Goal: Task Accomplishment & Management: Manage account settings

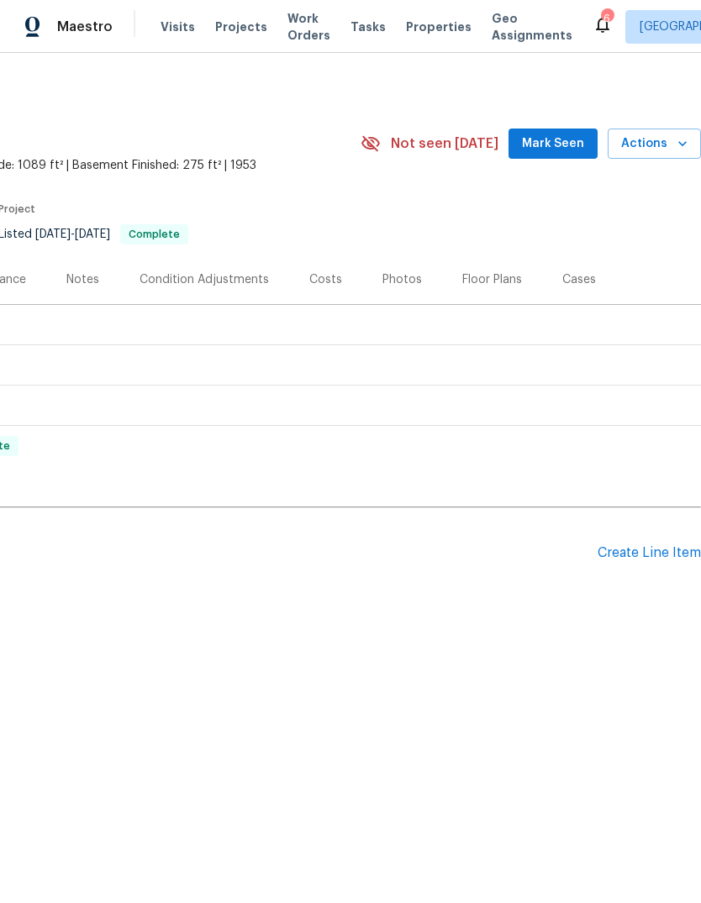
scroll to position [0, 249]
click at [628, 555] on div "Create Line Item" at bounding box center [648, 553] width 103 height 16
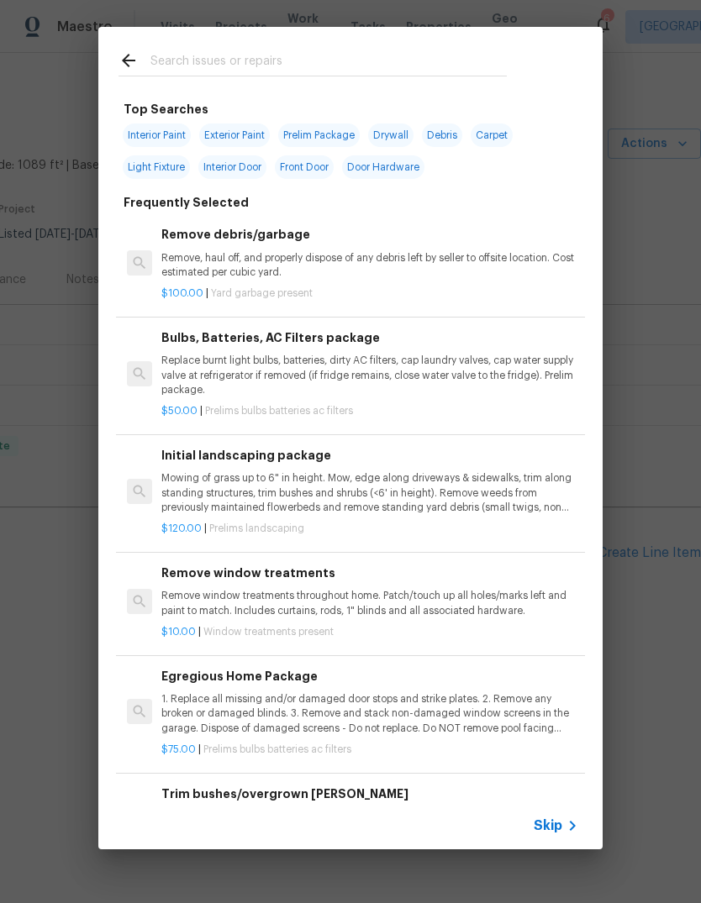
click at [376, 70] on input "text" at bounding box center [328, 62] width 356 height 25
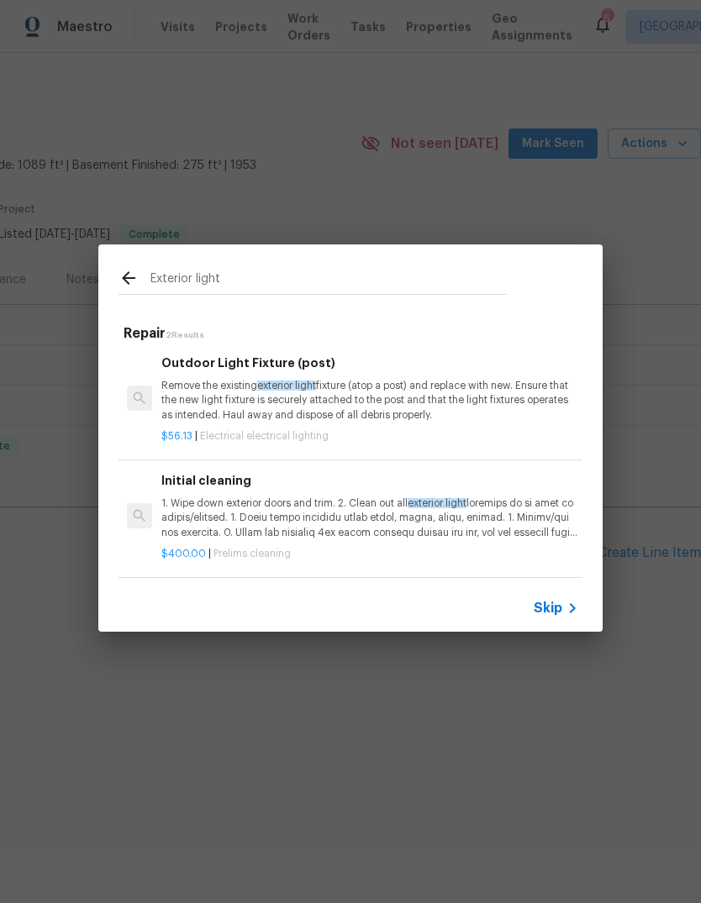
scroll to position [3, 0]
type input "E"
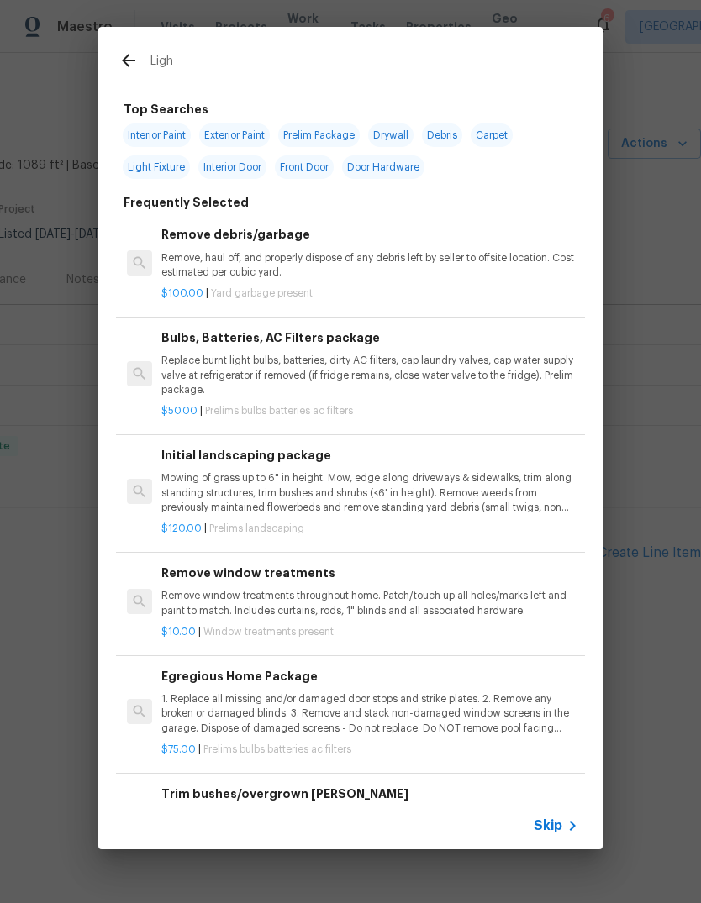
type input "Light"
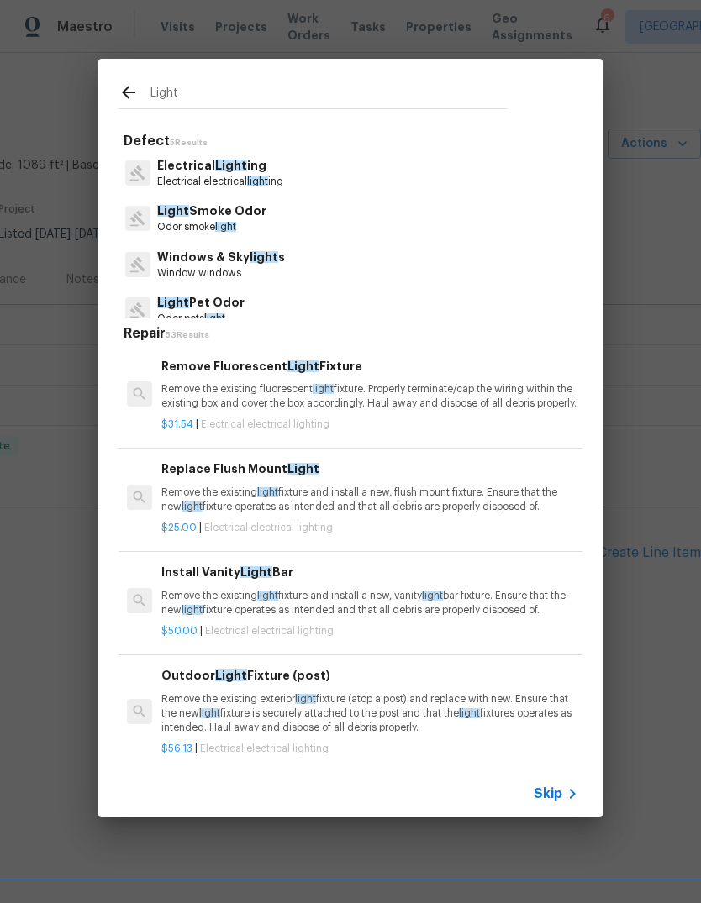
click at [254, 170] on p "Electrical Light ing" at bounding box center [220, 166] width 126 height 18
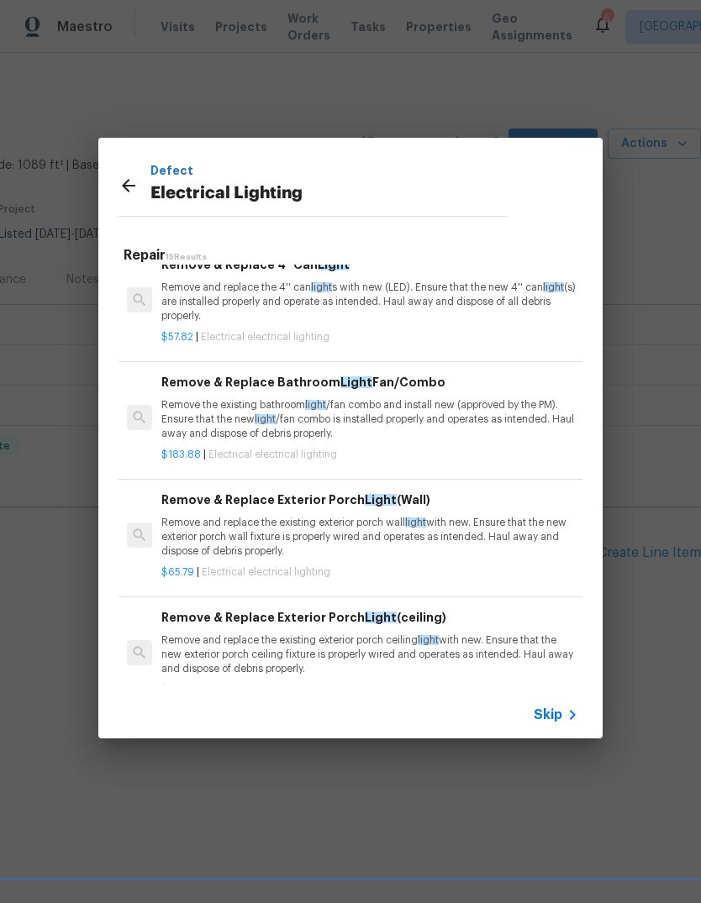
scroll to position [803, 0]
click at [358, 534] on p "Remove and replace the existing exterior porch wall light with new. Ensure that…" at bounding box center [369, 537] width 417 height 43
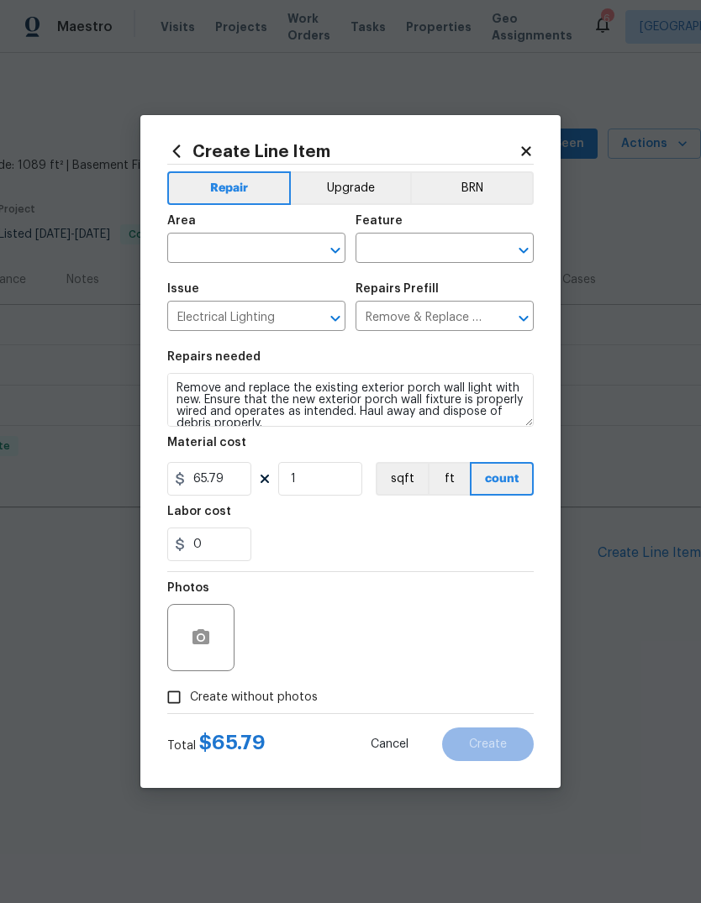
click at [365, 538] on div "0" at bounding box center [350, 545] width 366 height 34
click at [237, 238] on input "text" at bounding box center [232, 250] width 131 height 26
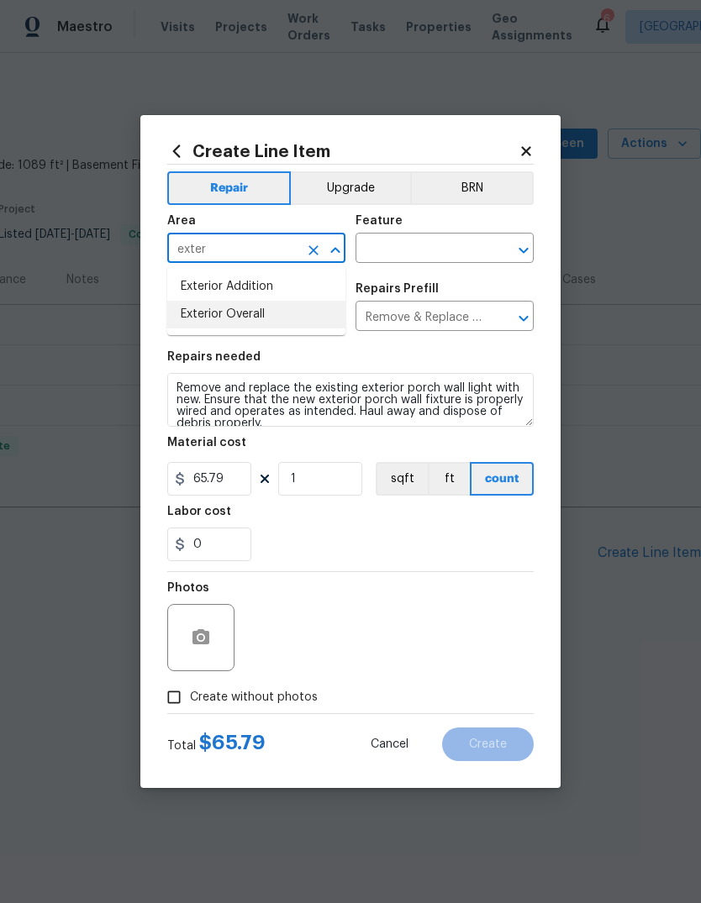
click at [289, 314] on li "Exterior Overall" at bounding box center [256, 315] width 178 height 28
type input "Exterior Overall"
click at [445, 255] on input "text" at bounding box center [420, 250] width 131 height 26
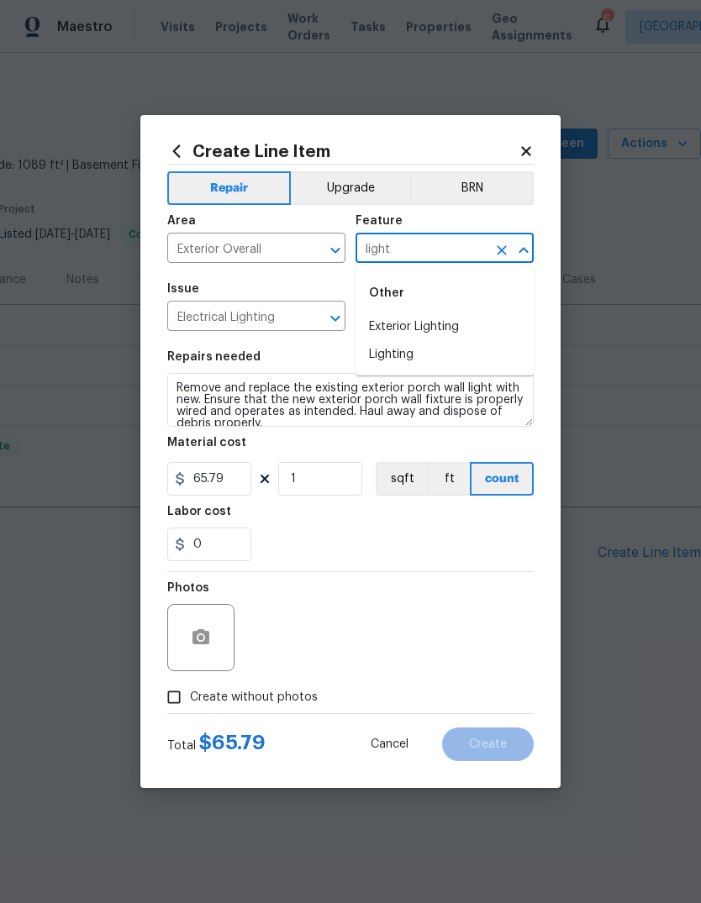
click at [443, 320] on li "Exterior Lighting" at bounding box center [444, 327] width 178 height 28
type input "Exterior Lighting"
click at [379, 533] on div "0" at bounding box center [350, 545] width 366 height 34
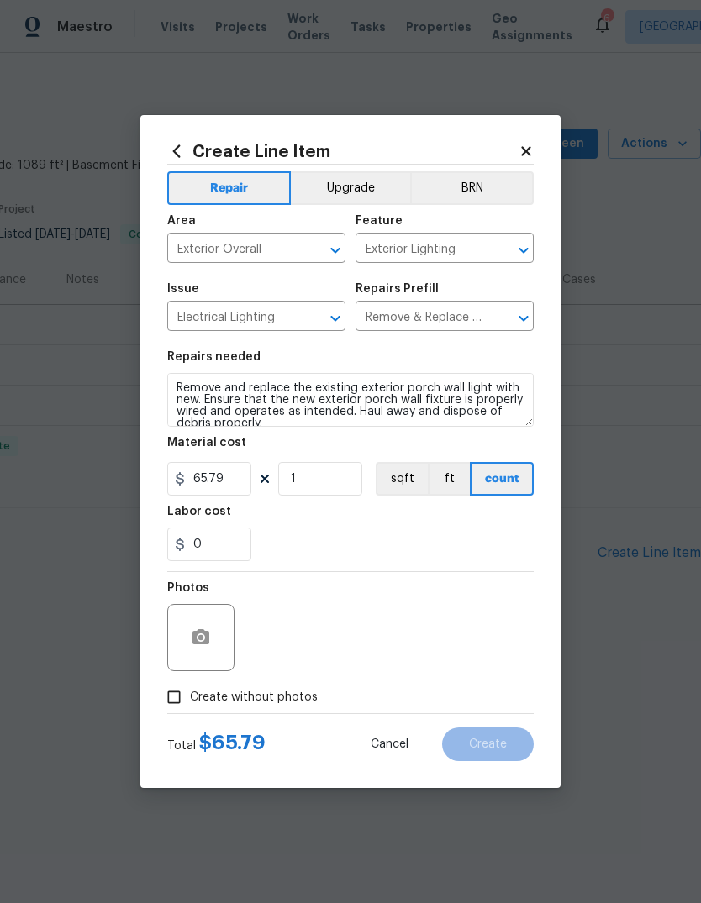
click at [171, 699] on input "Create without photos" at bounding box center [174, 697] width 32 height 32
checkbox input "true"
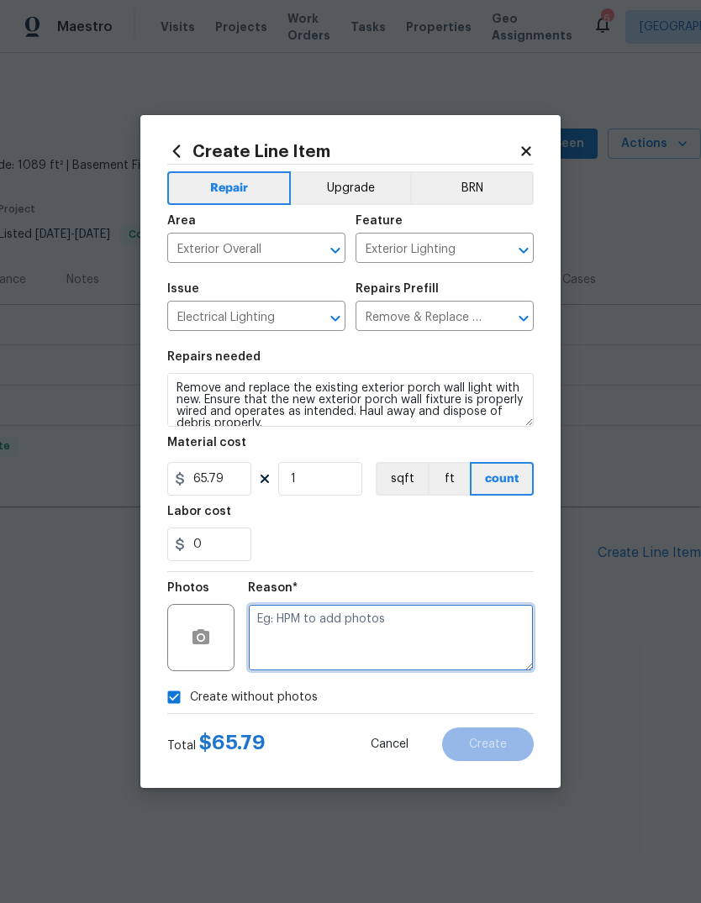
click at [317, 642] on textarea at bounding box center [391, 637] width 286 height 67
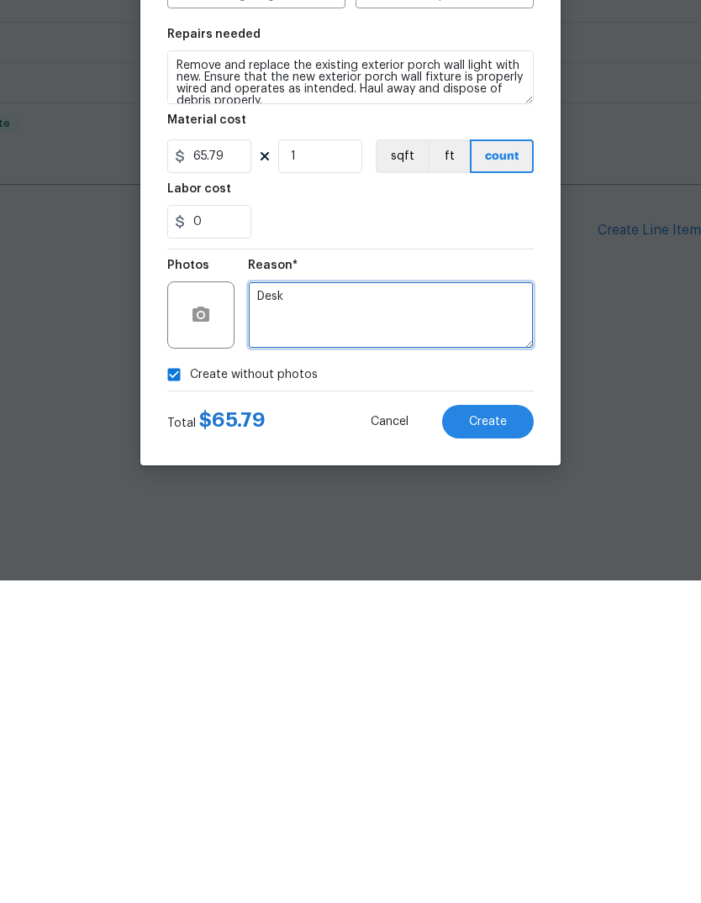
type textarea "Desk"
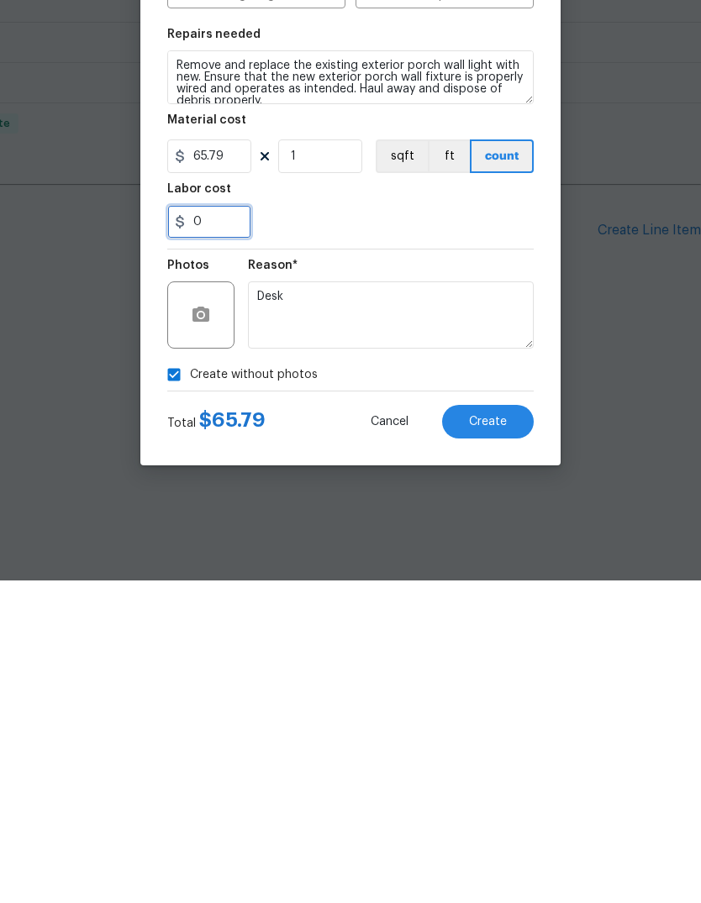
click at [208, 528] on input "0" at bounding box center [209, 545] width 84 height 34
click at [433, 528] on div "15" at bounding box center [350, 545] width 366 height 34
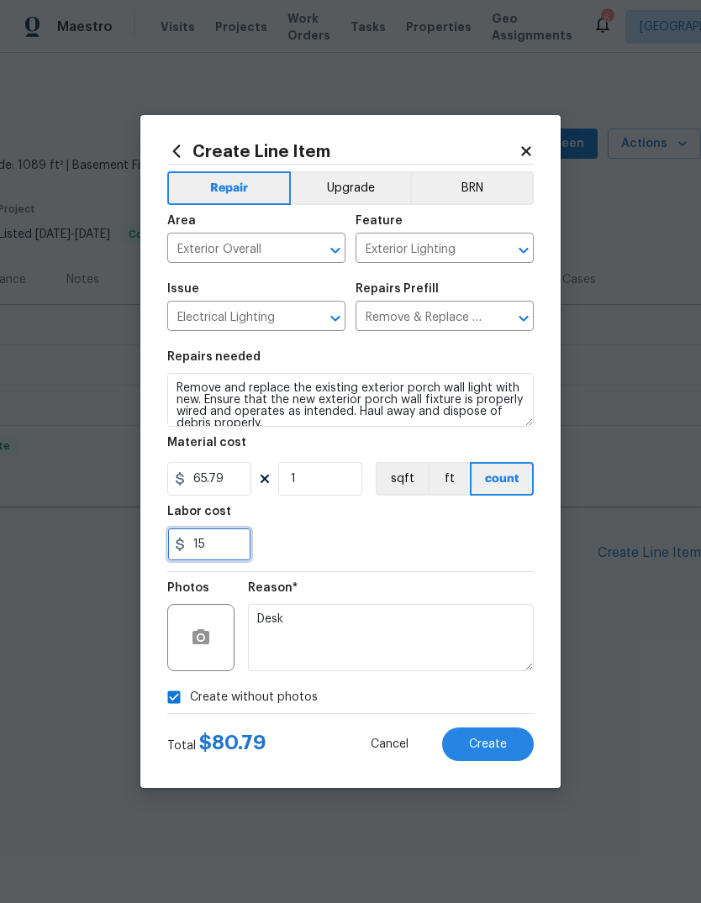
click at [240, 546] on input "15" at bounding box center [209, 545] width 84 height 34
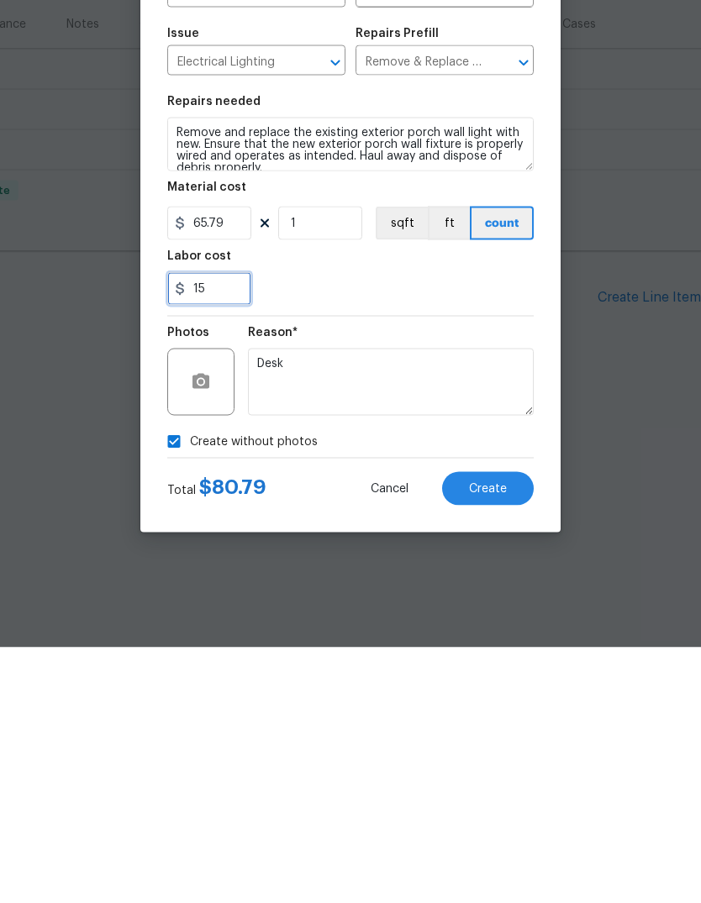
type input "1"
type input "5"
click at [457, 528] on div "5" at bounding box center [350, 545] width 366 height 34
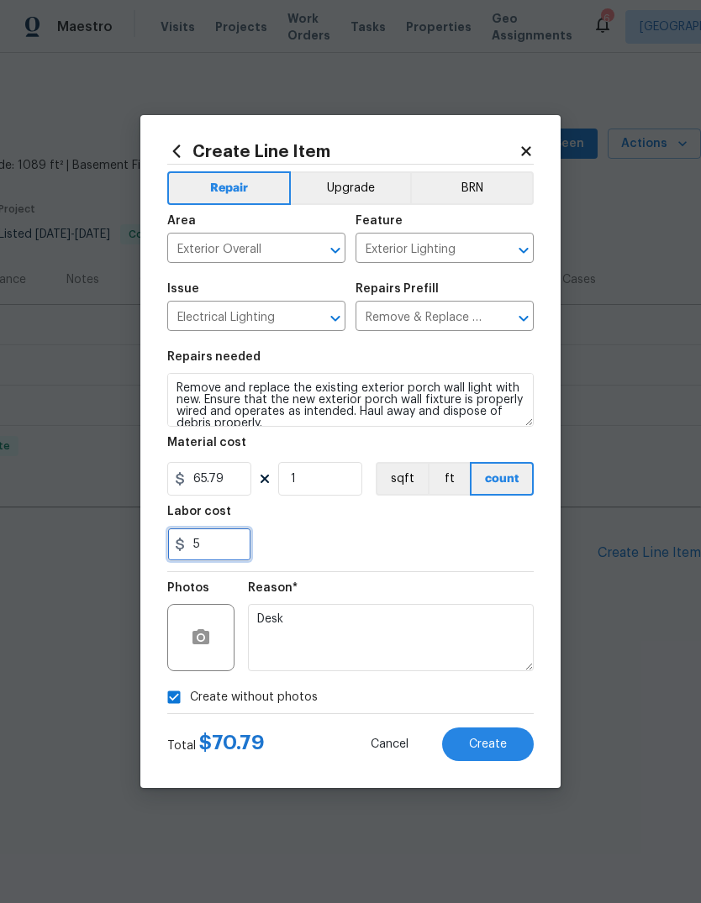
click at [228, 552] on input "5" at bounding box center [209, 545] width 84 height 34
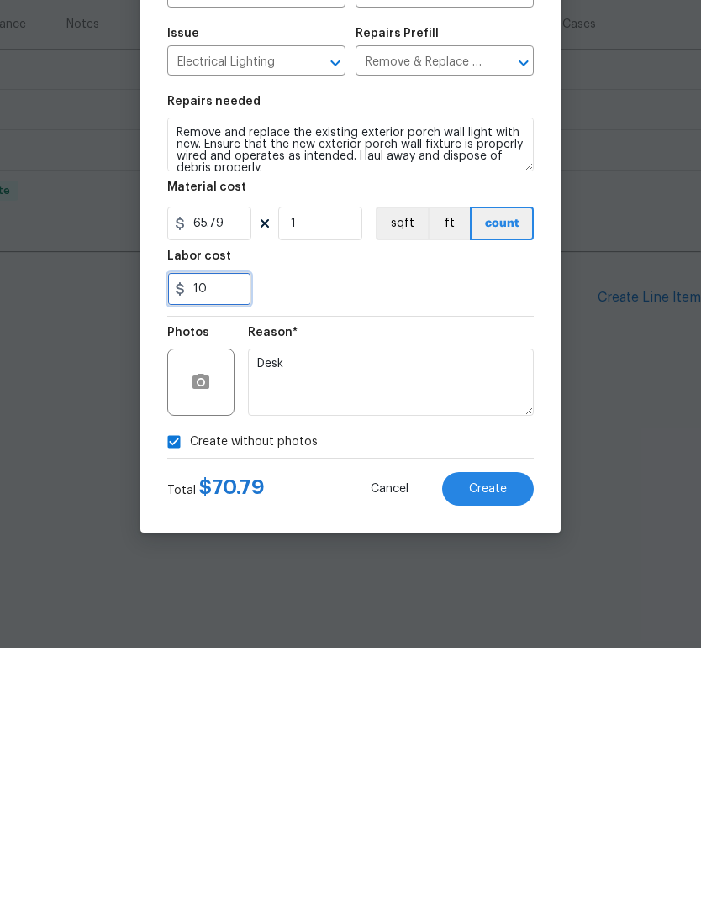
type input "10"
click at [467, 528] on div "10" at bounding box center [350, 545] width 366 height 34
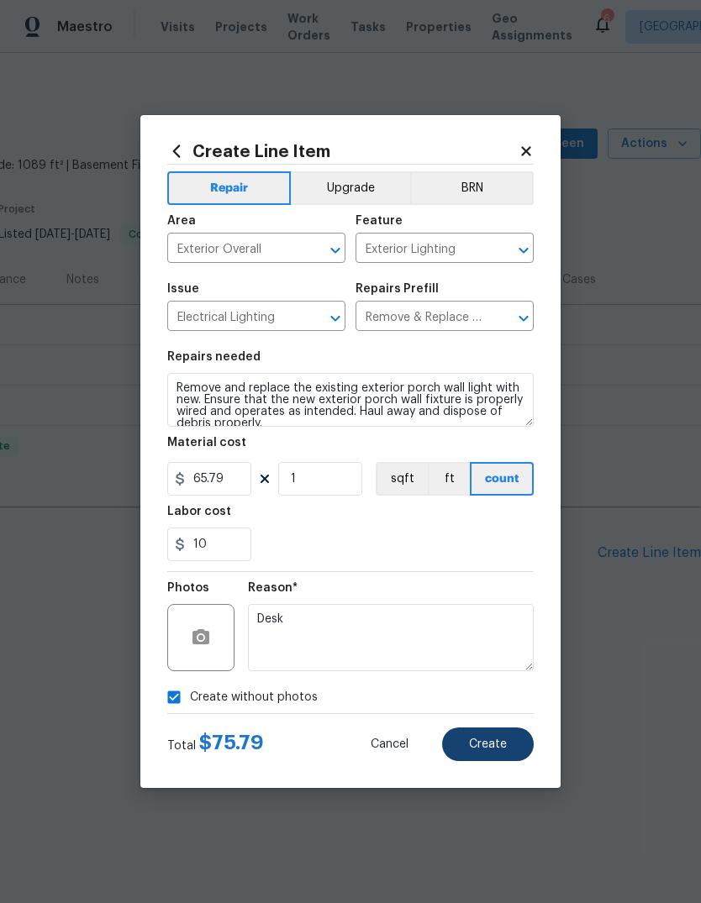
click at [507, 749] on button "Create" at bounding box center [488, 745] width 92 height 34
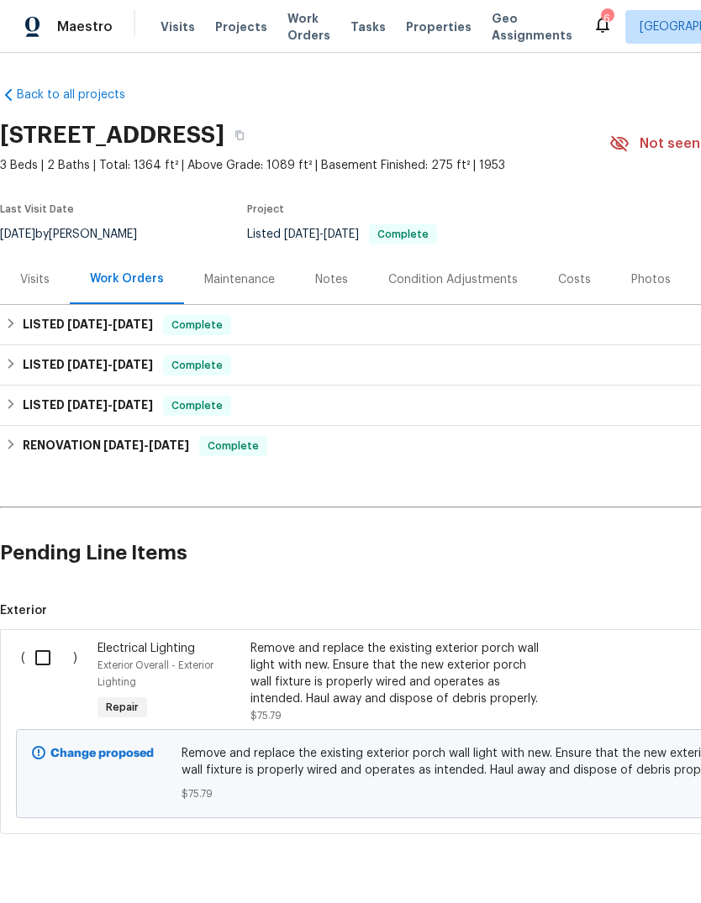
scroll to position [0, 0]
click at [45, 640] on input "checkbox" at bounding box center [49, 657] width 48 height 35
checkbox input "true"
click at [592, 861] on span "Create Work Order" at bounding box center [605, 861] width 112 height 21
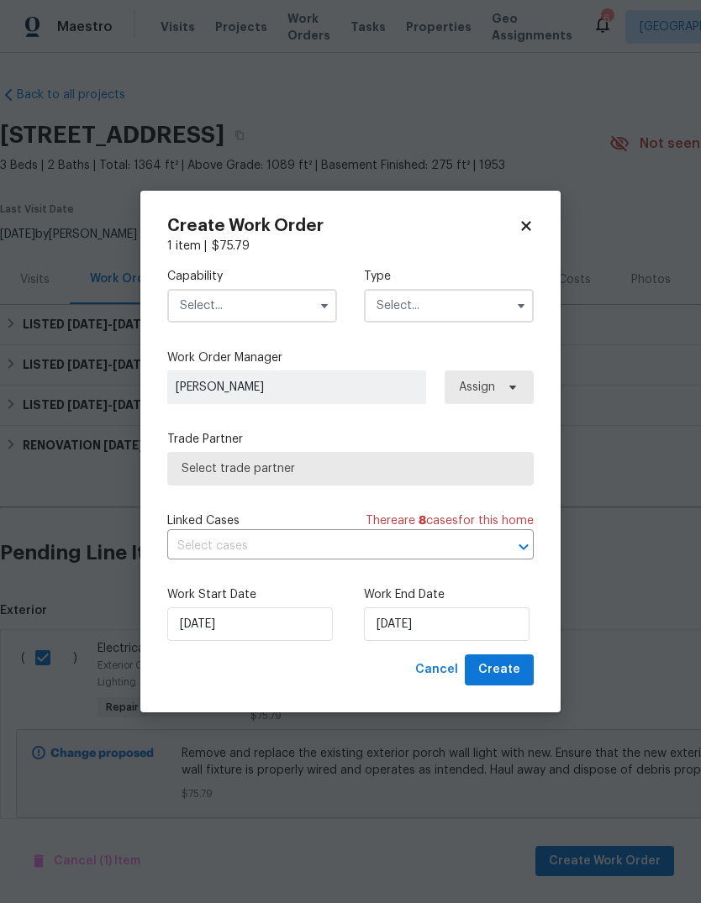
click at [276, 304] on input "text" at bounding box center [252, 306] width 170 height 34
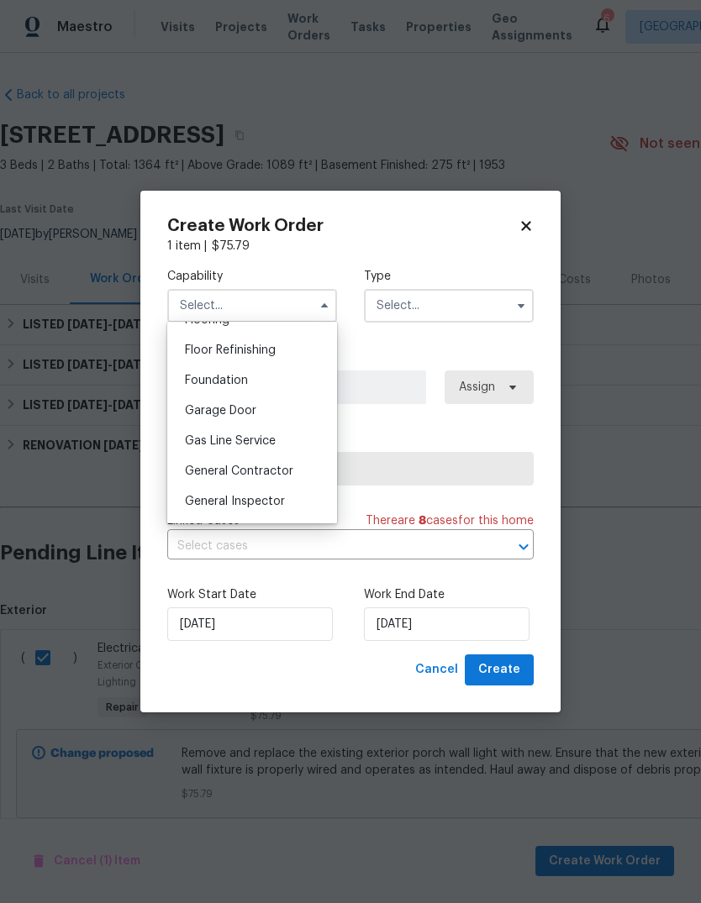
scroll to position [702, 0]
click at [294, 448] on div "General Contractor" at bounding box center [251, 442] width 161 height 30
type input "General Contractor"
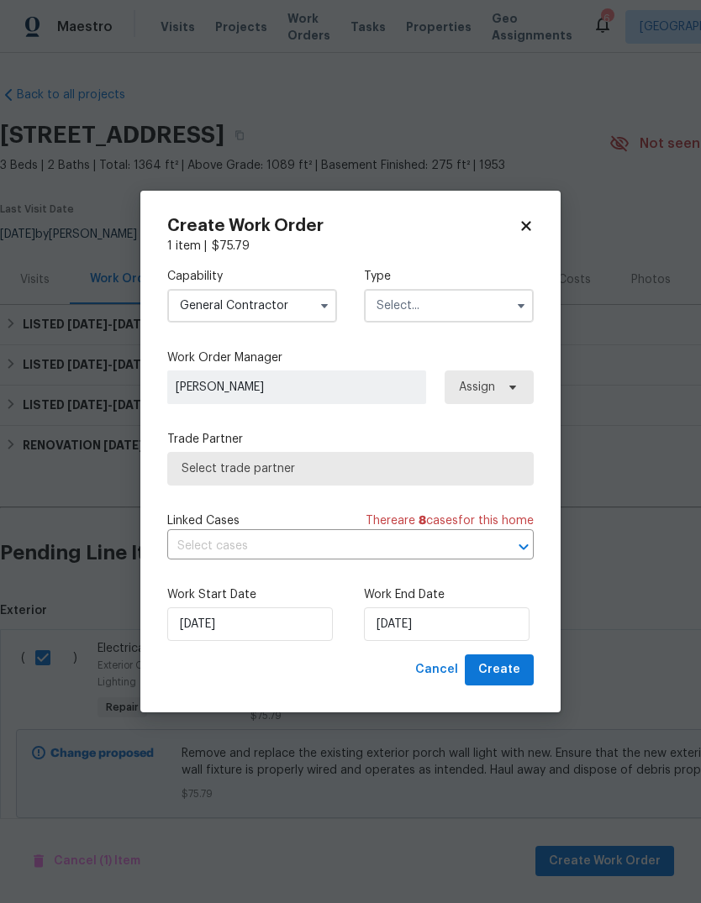
click at [476, 308] on input "text" at bounding box center [449, 306] width 170 height 34
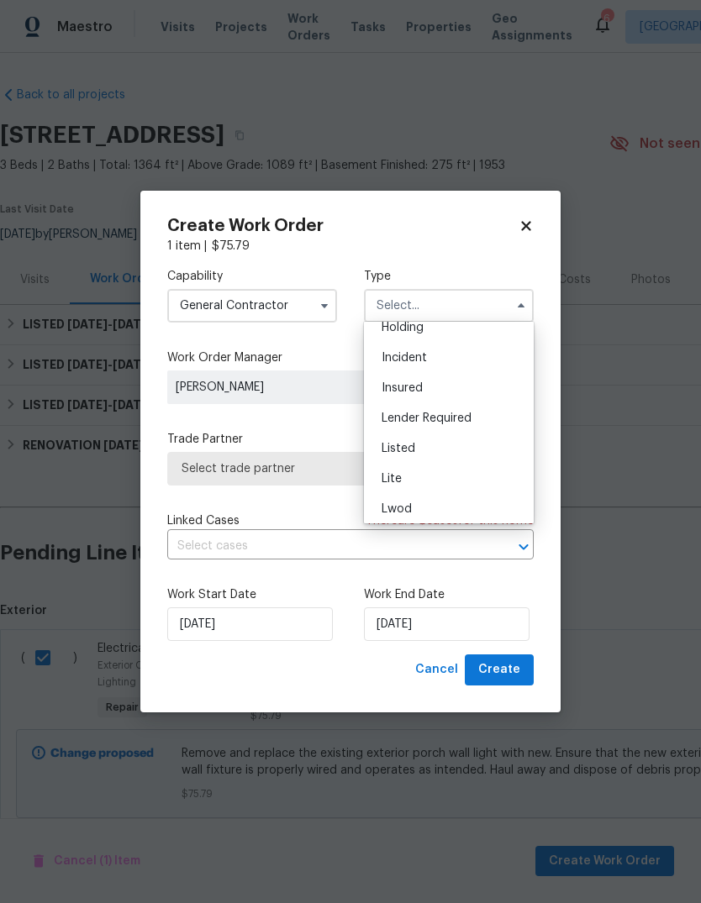
scroll to position [75, 0]
click at [410, 453] on span "Listed" at bounding box center [398, 448] width 34 height 12
type input "Listed"
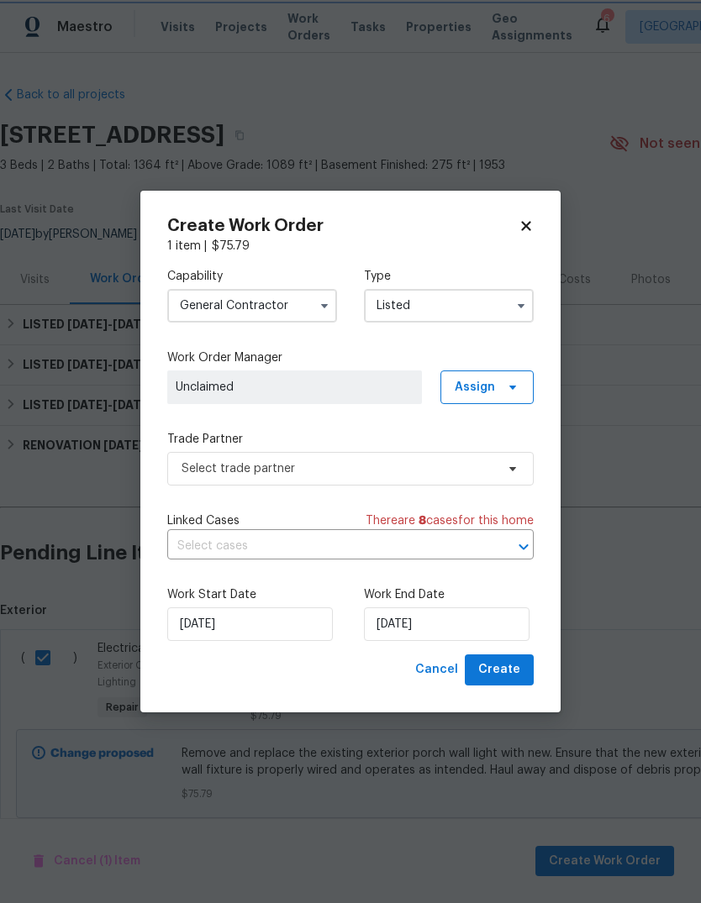
scroll to position [0, 0]
click at [204, 630] on input "[DATE]" at bounding box center [250, 624] width 166 height 34
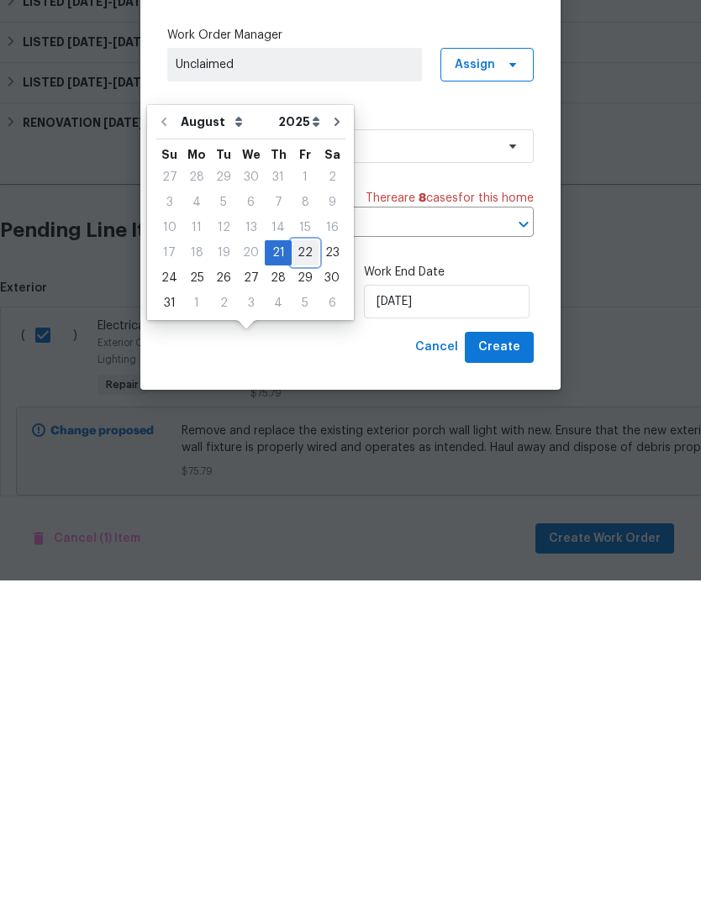
click at [297, 564] on div "22" at bounding box center [305, 576] width 27 height 24
type input "[DATE]"
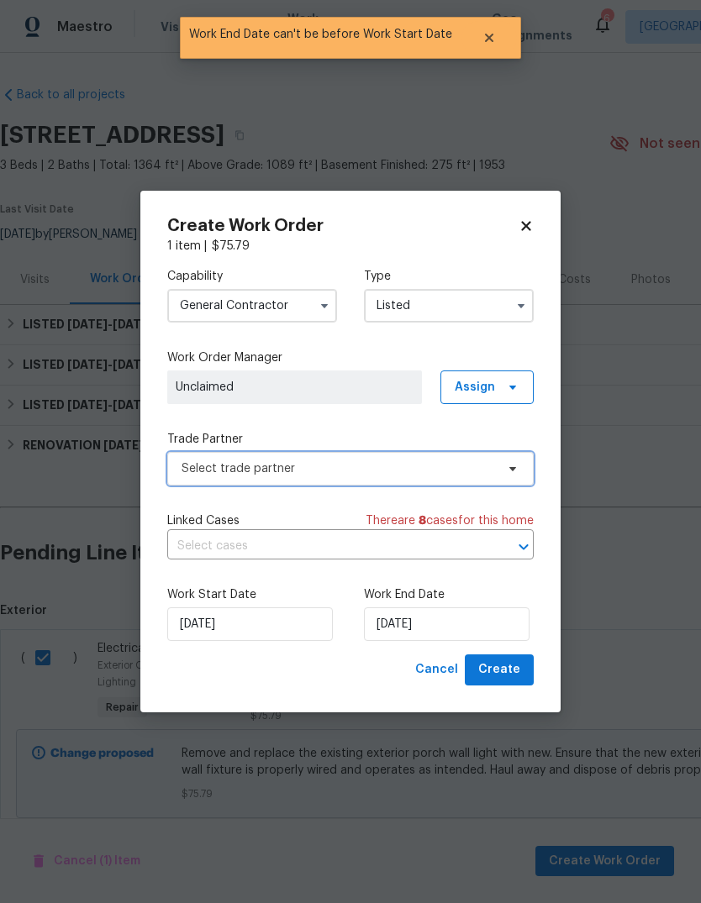
click at [466, 472] on span "Select trade partner" at bounding box center [337, 468] width 313 height 17
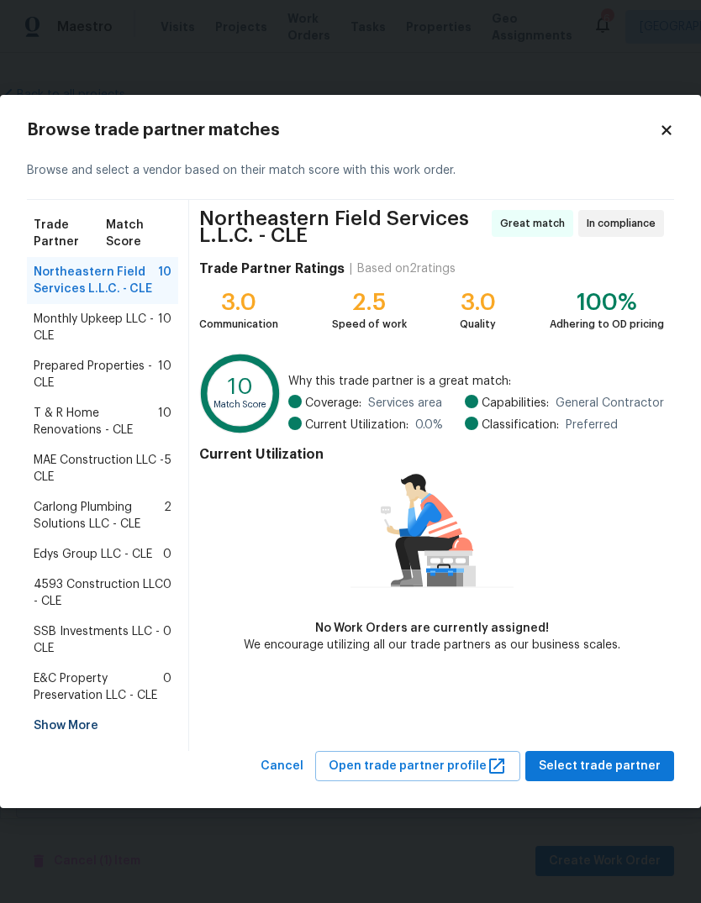
click at [102, 586] on span "4593 Construction LLC - CLE" at bounding box center [98, 593] width 129 height 34
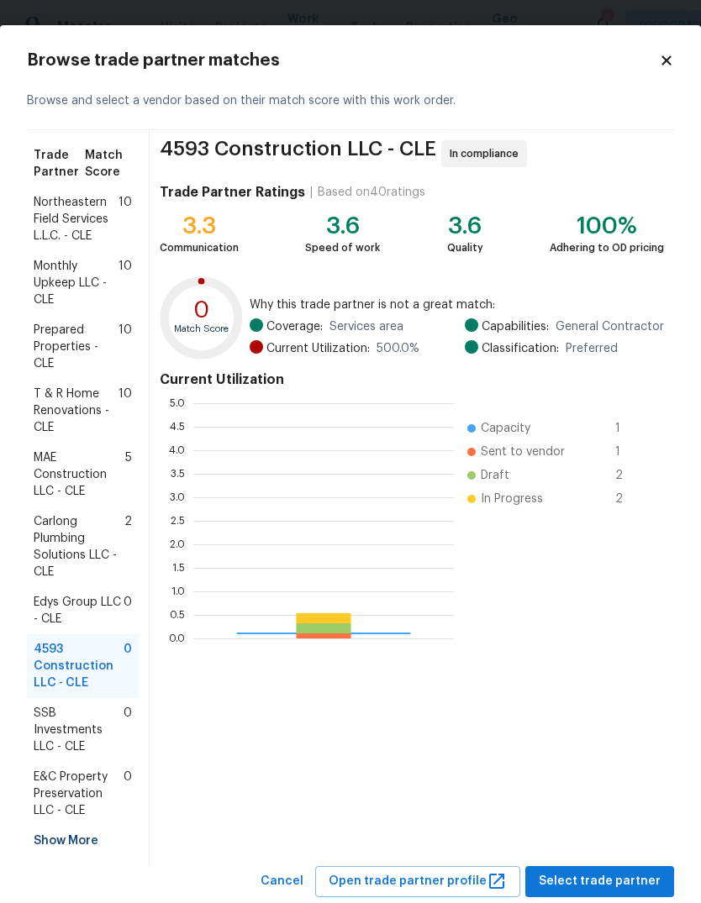
scroll to position [235, 260]
click at [627, 767] on div "4593 Construction LLC - CLE In compliance Trade Partner Ratings | Based on 40 r…" at bounding box center [412, 498] width 524 height 736
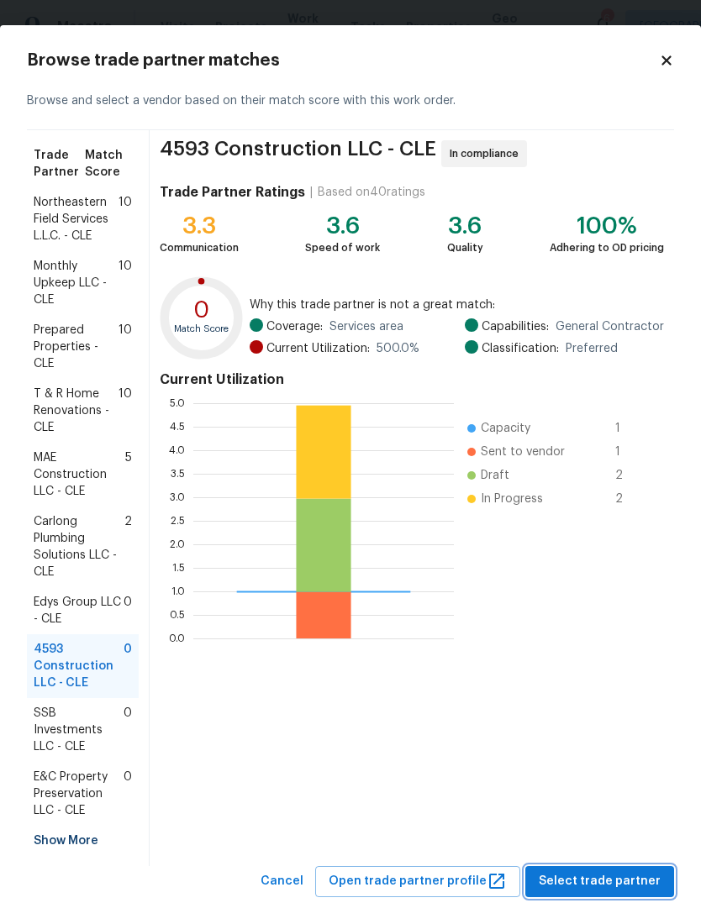
click at [618, 876] on span "Select trade partner" at bounding box center [600, 881] width 122 height 21
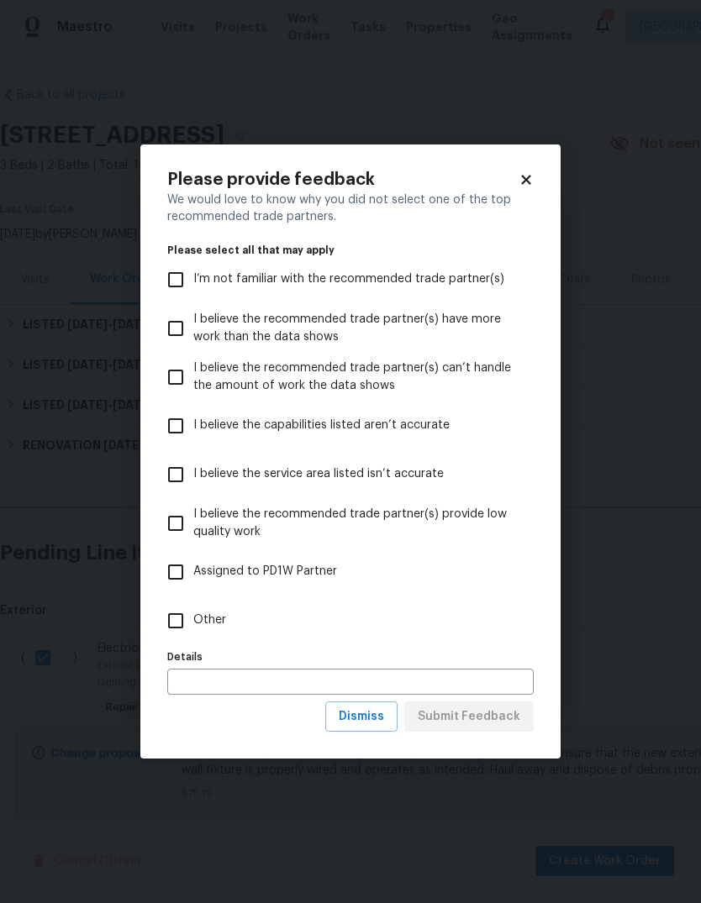
click at [180, 624] on input "Other" at bounding box center [175, 620] width 35 height 35
checkbox input "true"
click at [496, 720] on span "Submit Feedback" at bounding box center [469, 717] width 103 height 21
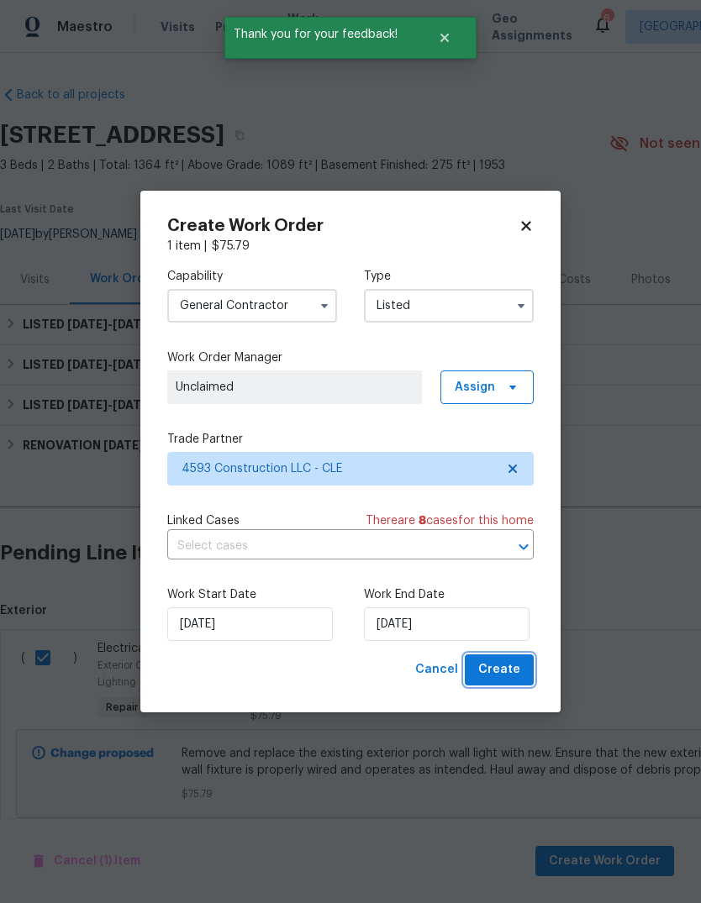
click at [515, 675] on span "Create" at bounding box center [499, 670] width 42 height 21
checkbox input "false"
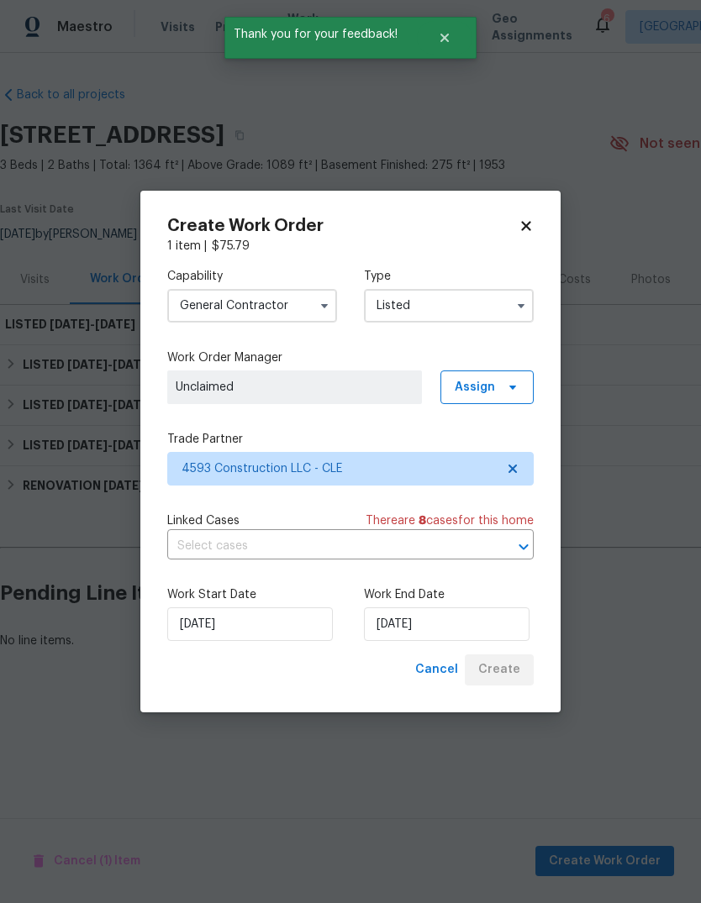
scroll to position [0, 0]
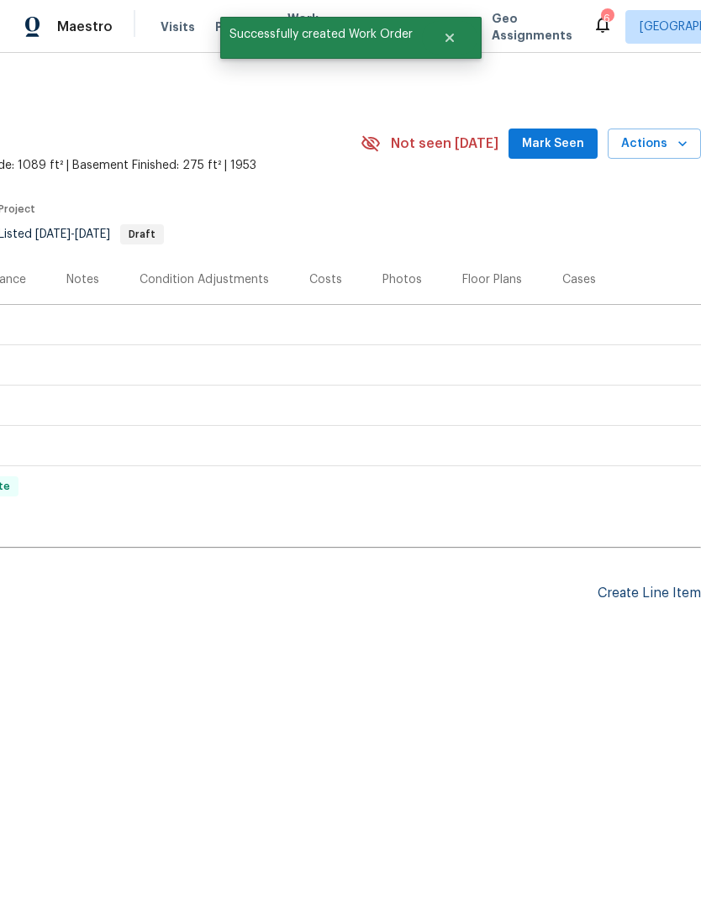
click at [613, 597] on div "Create Line Item" at bounding box center [648, 594] width 103 height 16
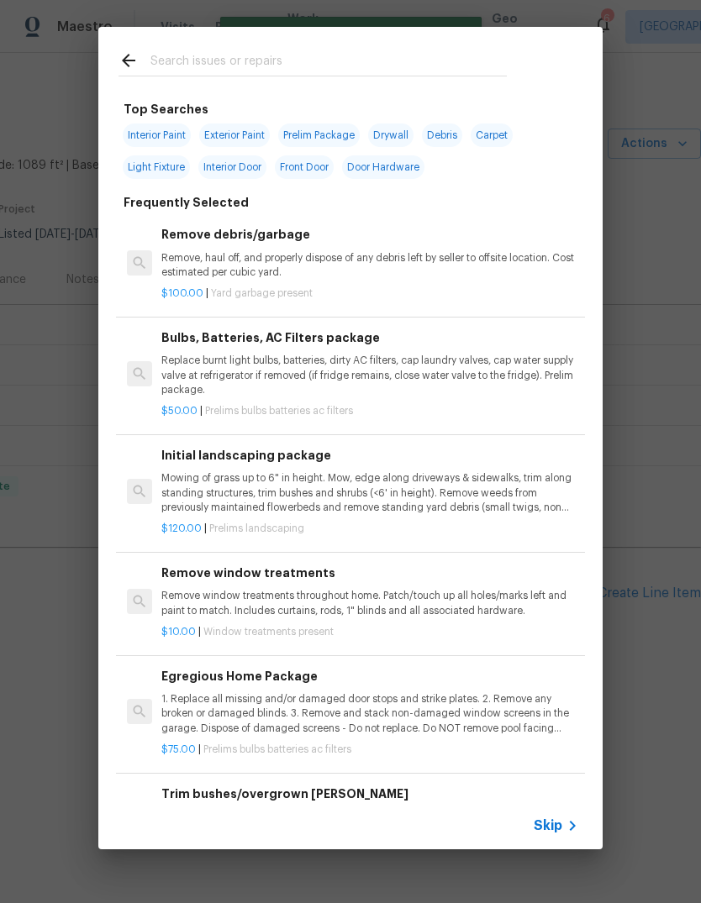
click at [370, 60] on input "text" at bounding box center [328, 62] width 356 height 25
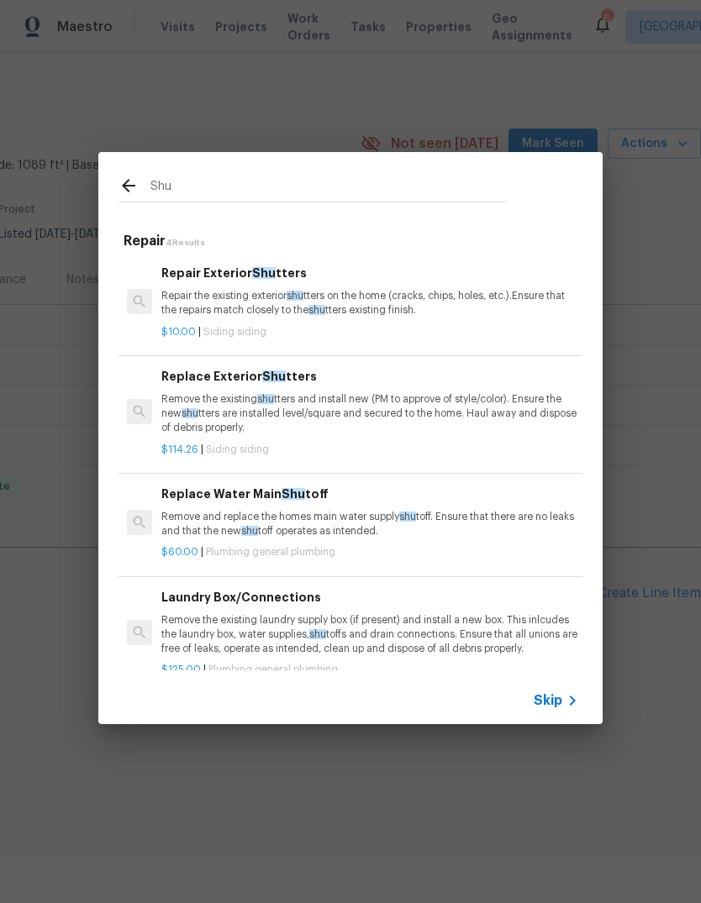
type input "Shut"
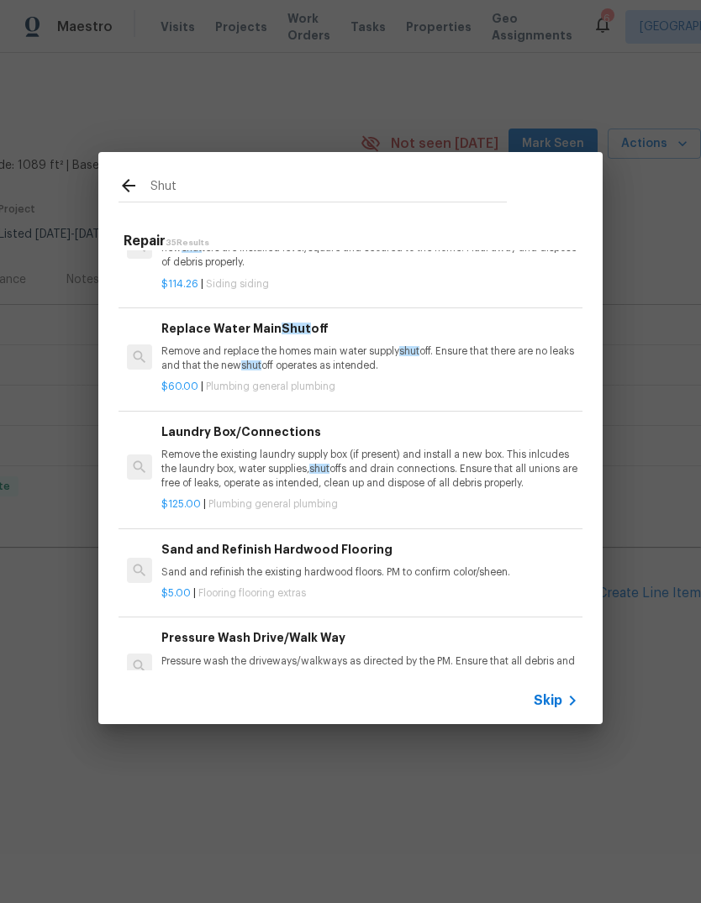
scroll to position [165, 0]
click at [345, 366] on p "Remove and replace the homes main water supply shut off. Ensure that there are …" at bounding box center [369, 359] width 417 height 29
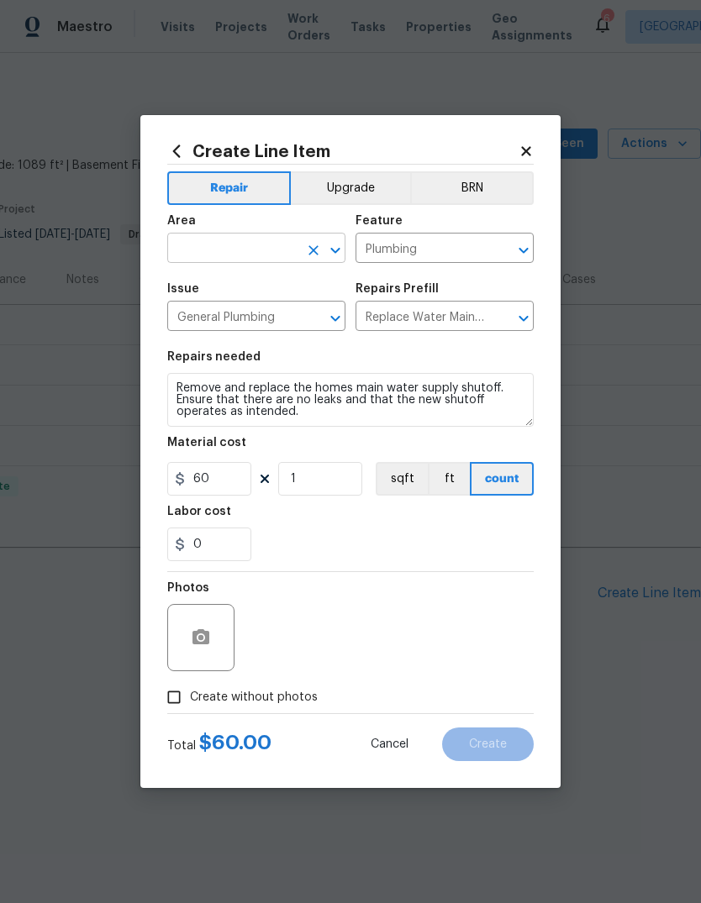
click at [235, 245] on input "text" at bounding box center [232, 250] width 131 height 26
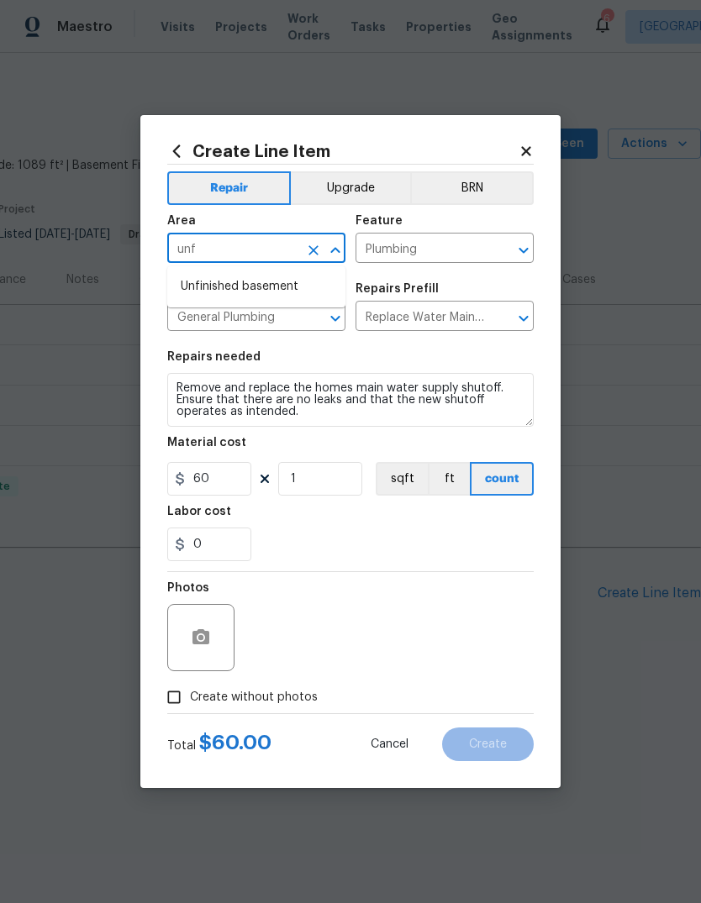
click at [277, 278] on li "Unfinished basement" at bounding box center [256, 287] width 178 height 28
type input "Unfinished basement"
click at [277, 278] on span "Issue General Plumbing ​" at bounding box center [256, 307] width 178 height 68
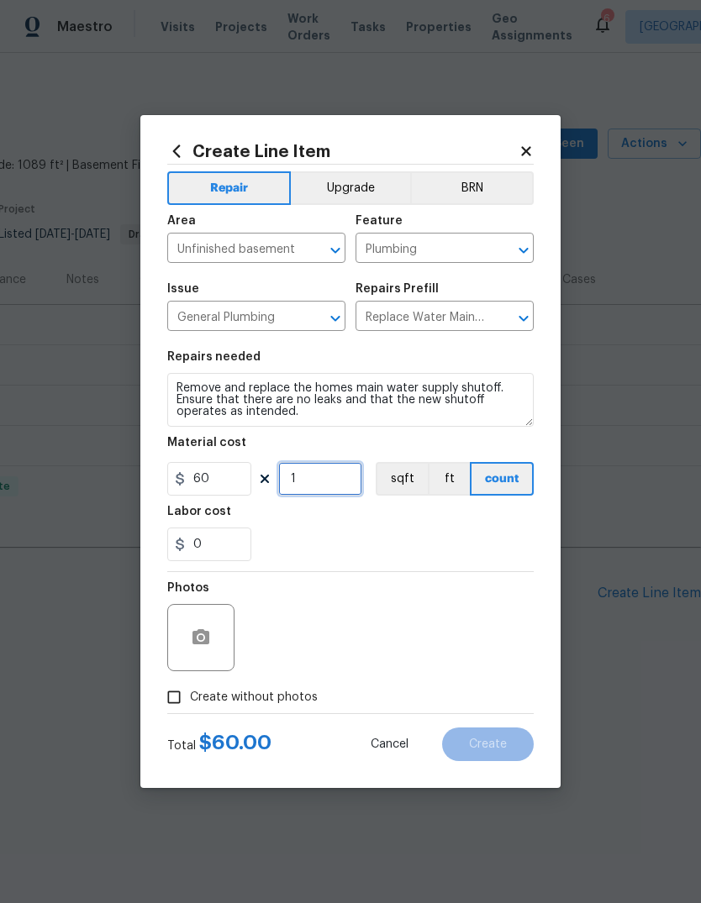
click at [312, 479] on input "1" at bounding box center [320, 479] width 84 height 34
type input "0"
click at [212, 486] on input "60" at bounding box center [209, 479] width 84 height 34
type input "150"
click at [337, 496] on input "0" at bounding box center [320, 479] width 84 height 34
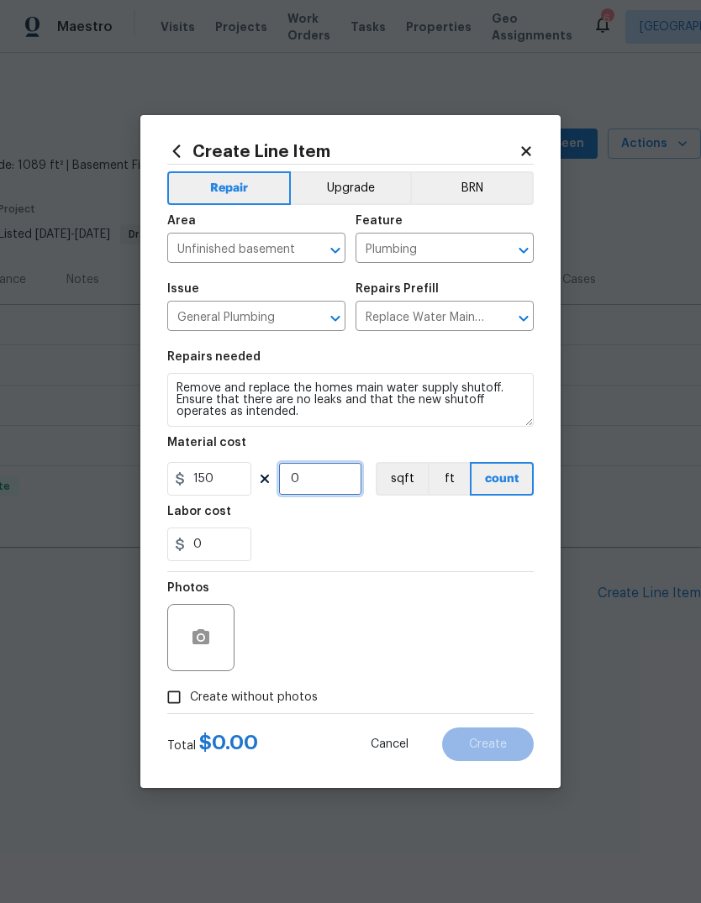
type input "2"
click at [476, 513] on div "Labor cost" at bounding box center [350, 517] width 366 height 22
click at [160, 387] on div "Create Line Item Repair Upgrade BRN Area Unfinished basement ​ Feature Plumbing…" at bounding box center [350, 451] width 420 height 673
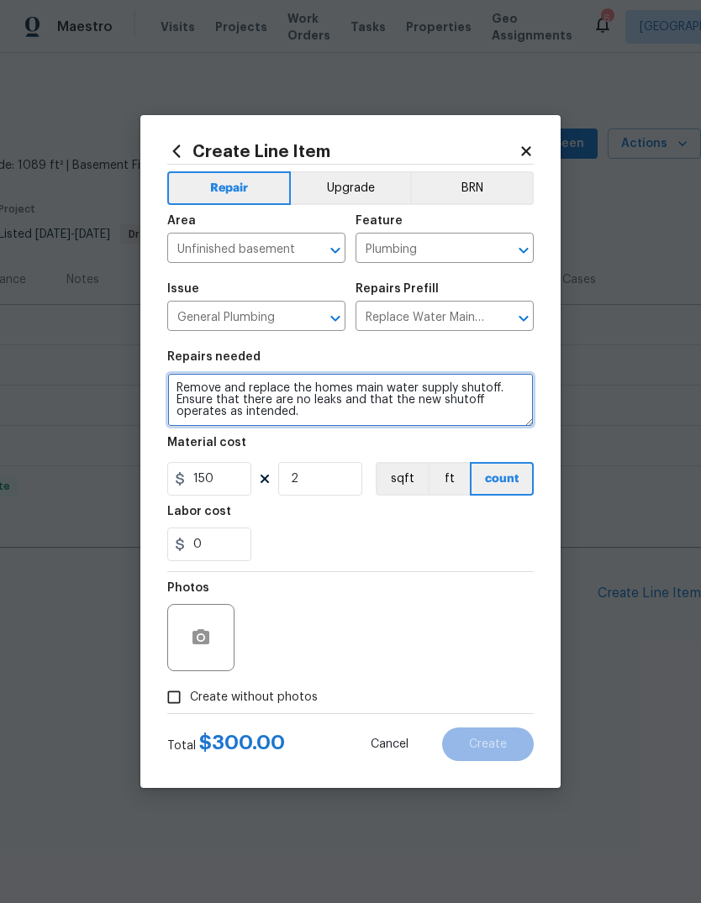
click at [171, 387] on textarea "Remove and replace the homes main water supply shutoff. Ensure that there are n…" at bounding box center [350, 400] width 366 height 54
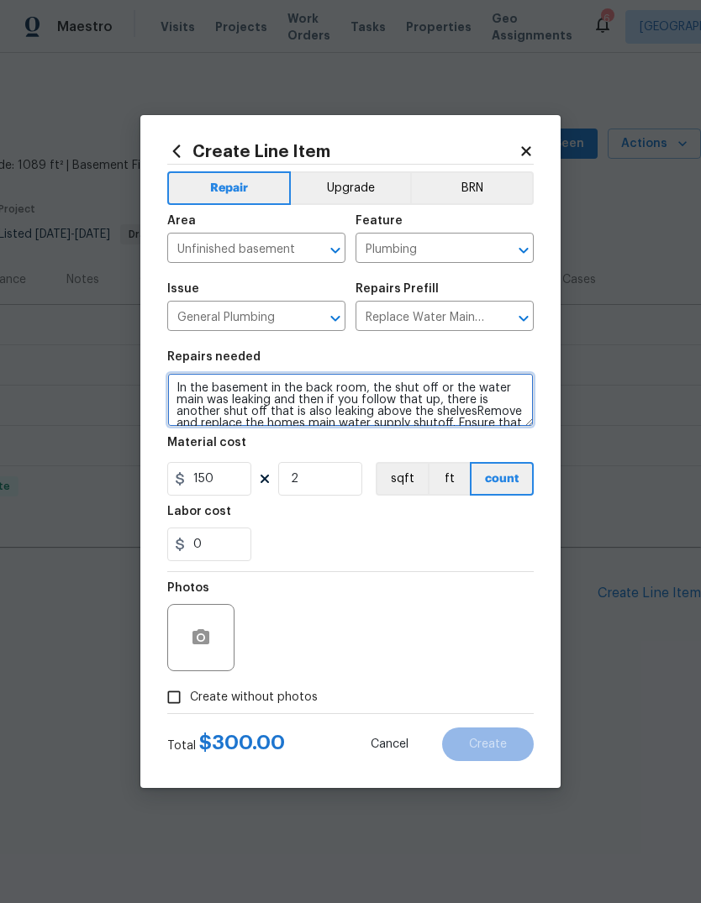
type textarea "In the basement in the back room, the shut off or the water main was leaking an…"
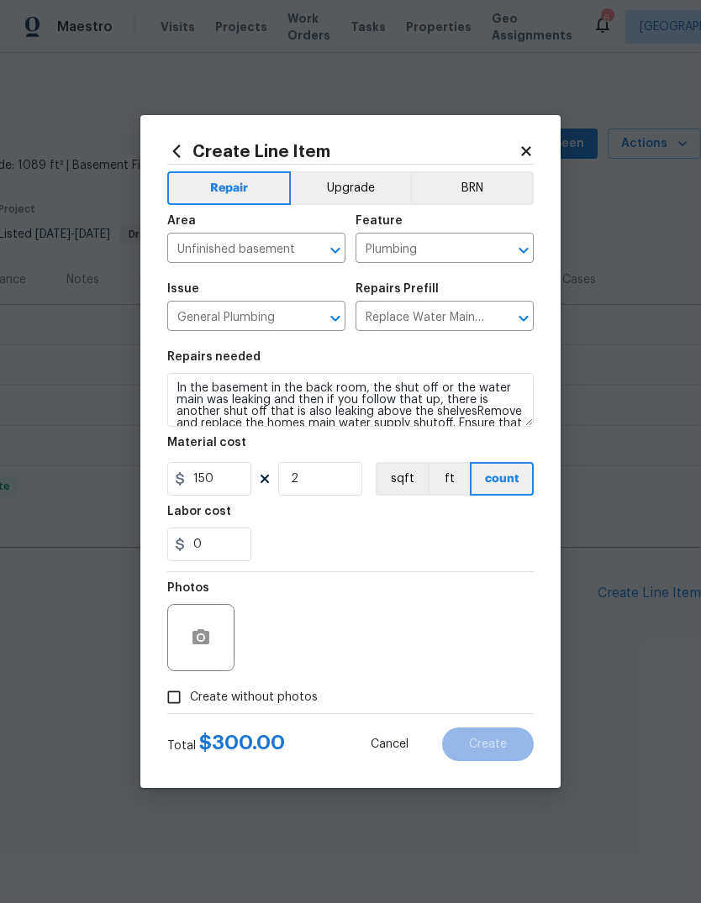
click at [413, 554] on div "0" at bounding box center [350, 545] width 366 height 34
click at [444, 529] on div "0" at bounding box center [350, 545] width 366 height 34
click at [206, 643] on icon "button" at bounding box center [200, 636] width 17 height 15
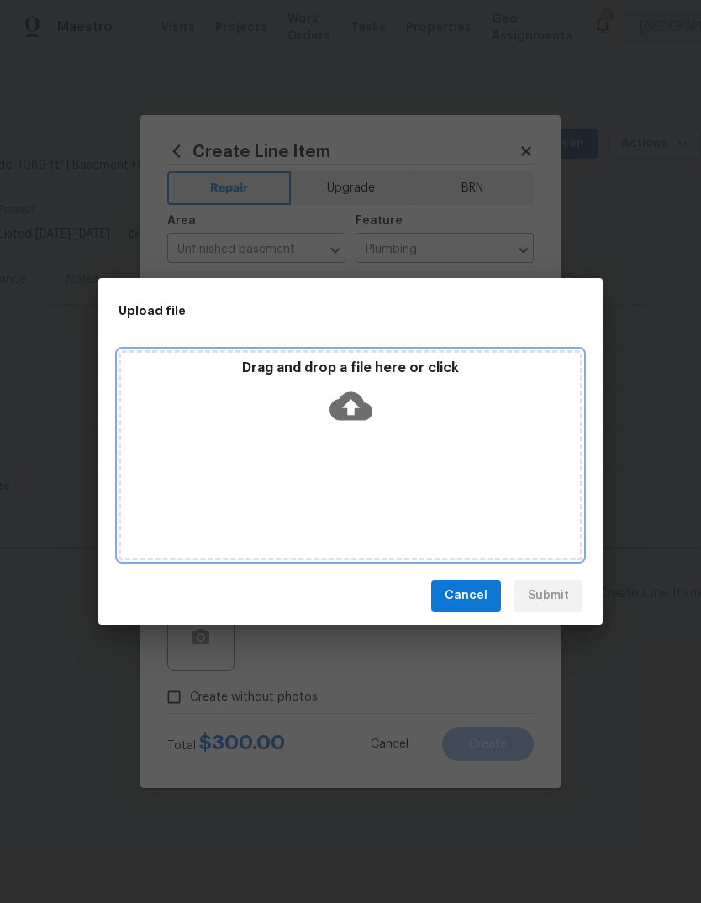
click at [347, 414] on icon at bounding box center [350, 406] width 43 height 29
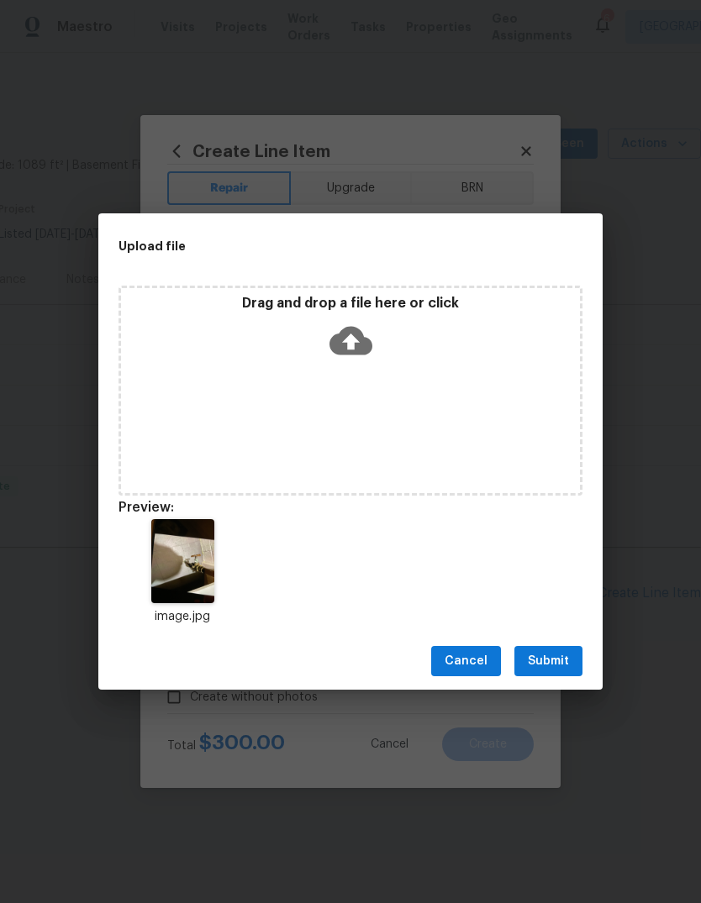
click at [560, 660] on span "Submit" at bounding box center [548, 661] width 41 height 21
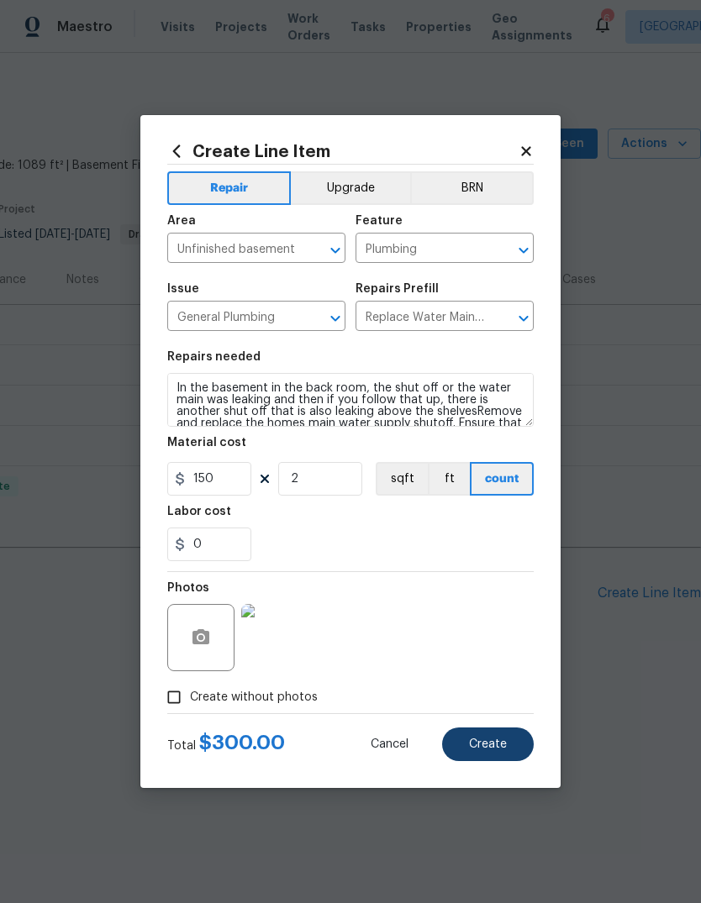
click at [493, 750] on span "Create" at bounding box center [488, 745] width 38 height 13
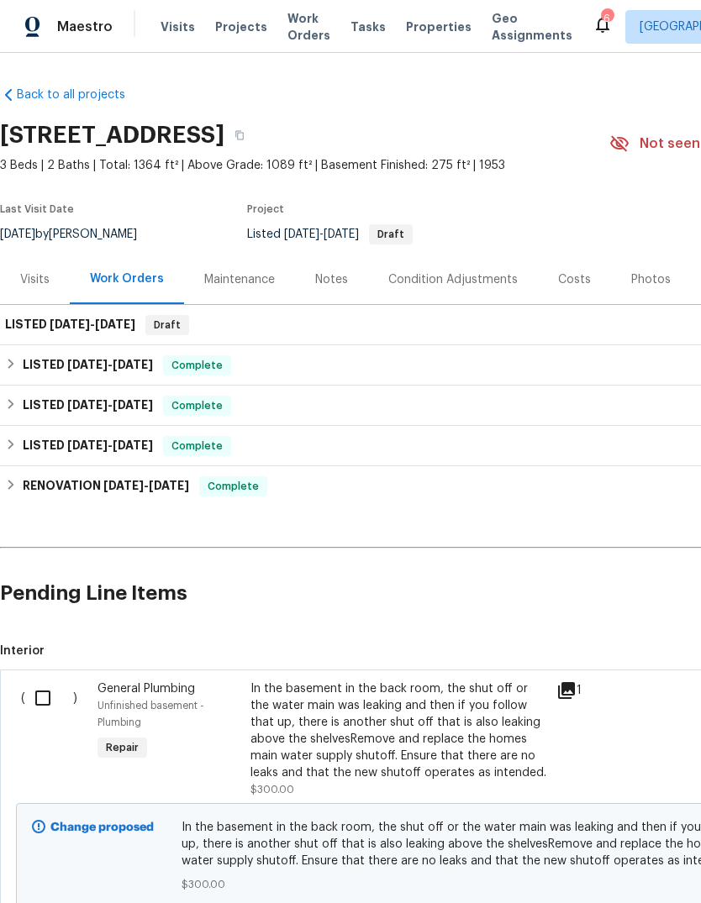
scroll to position [0, 0]
click at [44, 703] on input "checkbox" at bounding box center [49, 698] width 48 height 35
checkbox input "true"
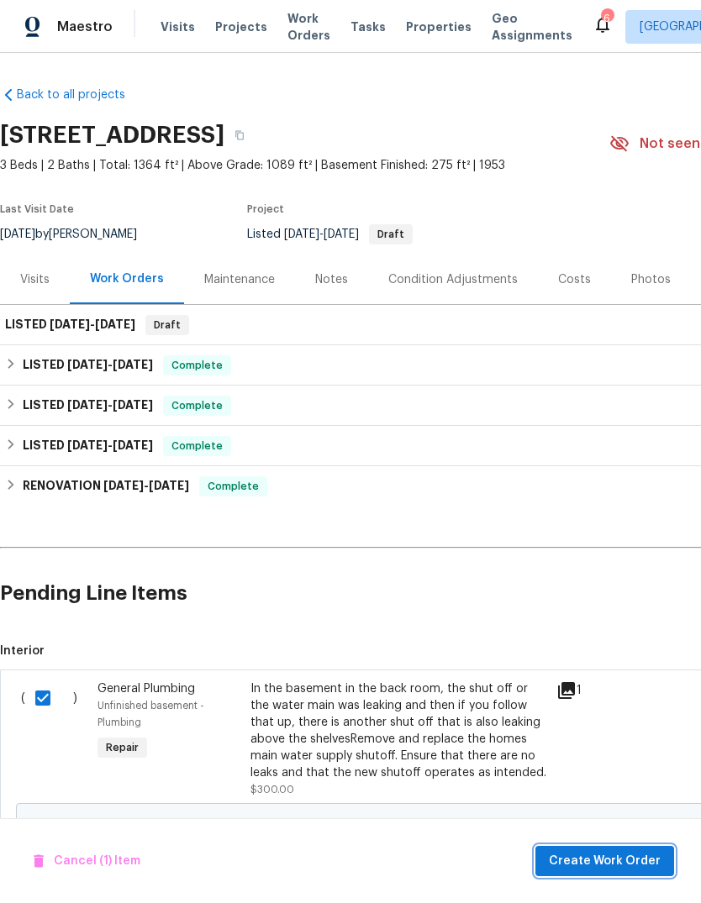
click at [587, 867] on span "Create Work Order" at bounding box center [605, 861] width 112 height 21
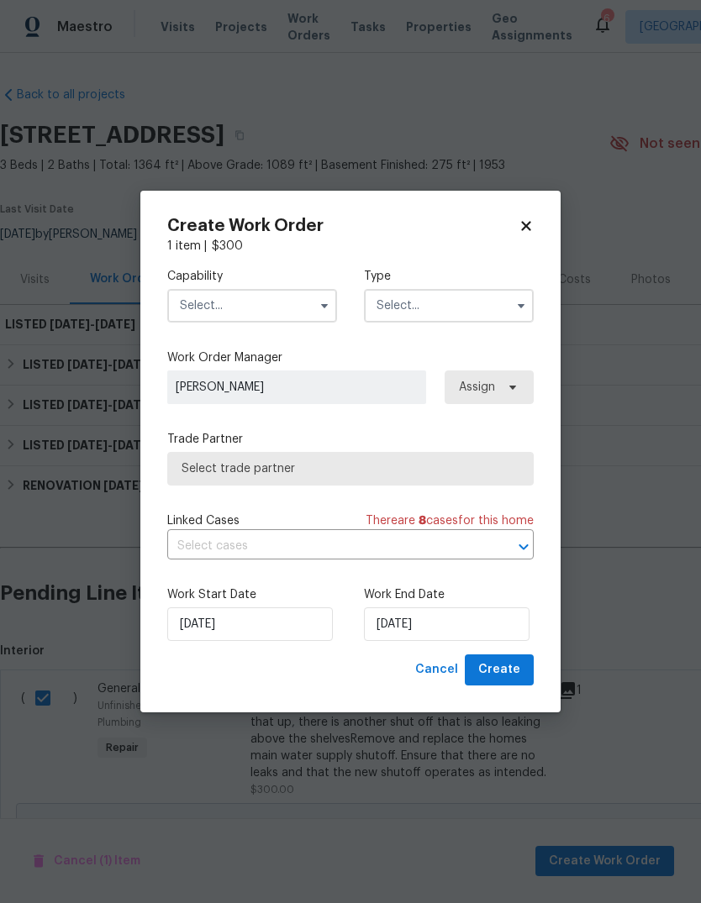
click at [276, 308] on input "text" at bounding box center [252, 306] width 170 height 34
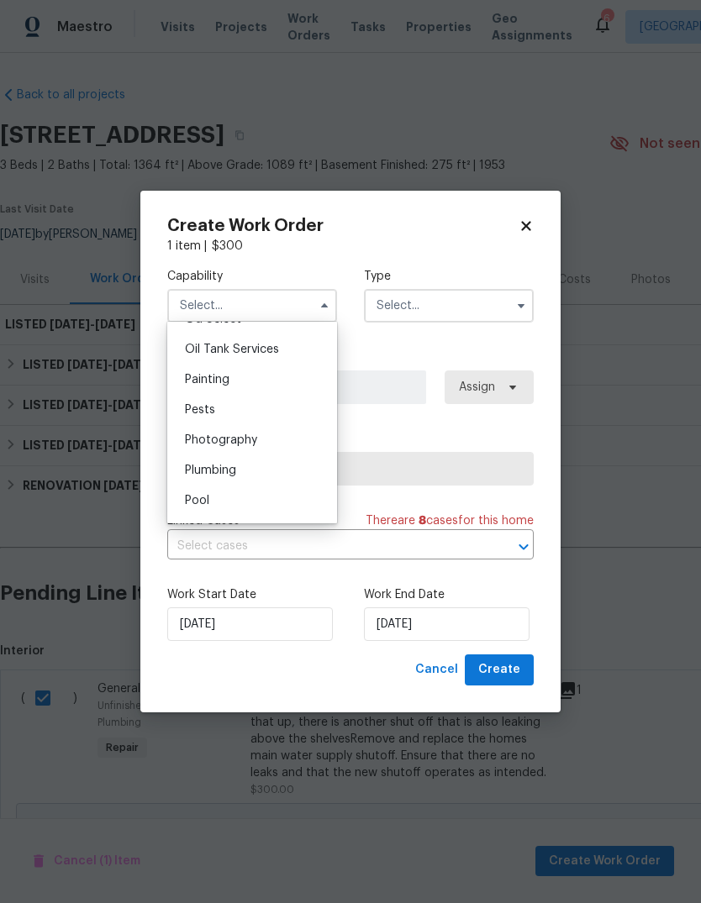
scroll to position [1389, 0]
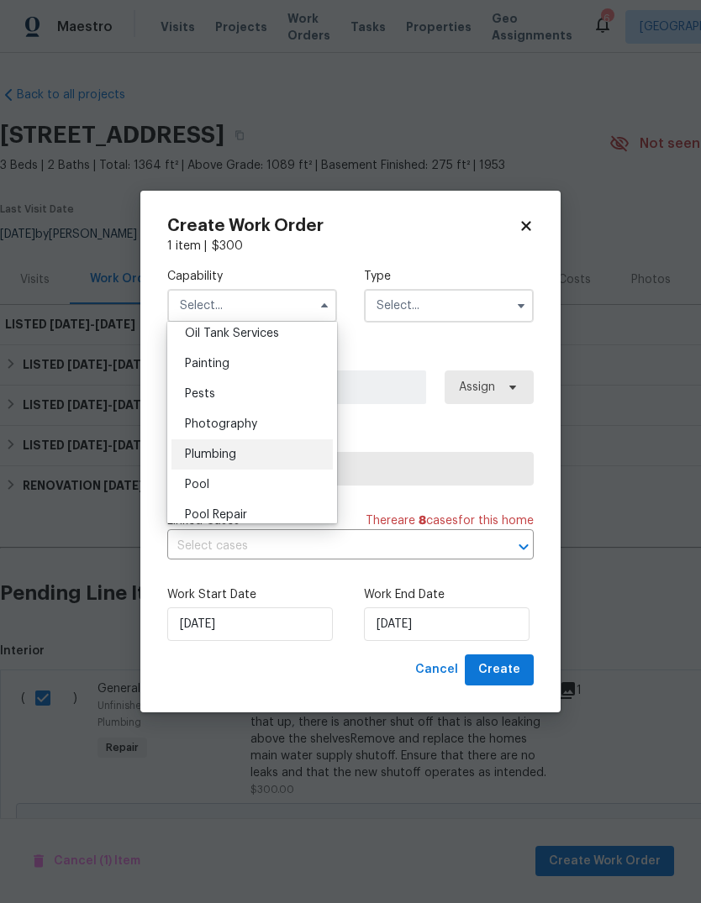
click at [250, 455] on div "Plumbing" at bounding box center [251, 454] width 161 height 30
type input "Plumbing"
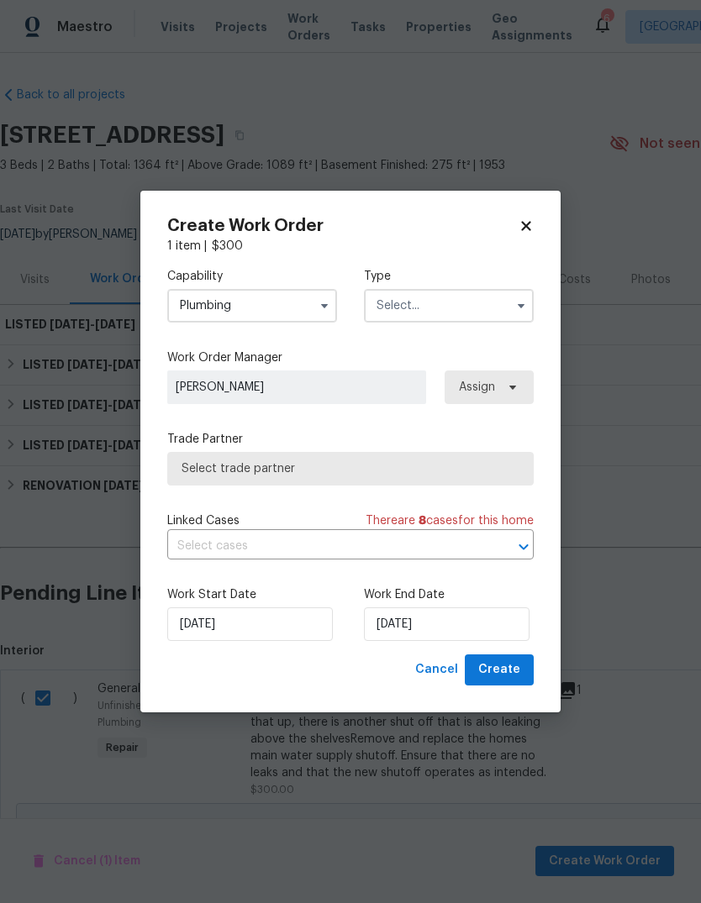
click at [458, 306] on input "text" at bounding box center [449, 306] width 170 height 34
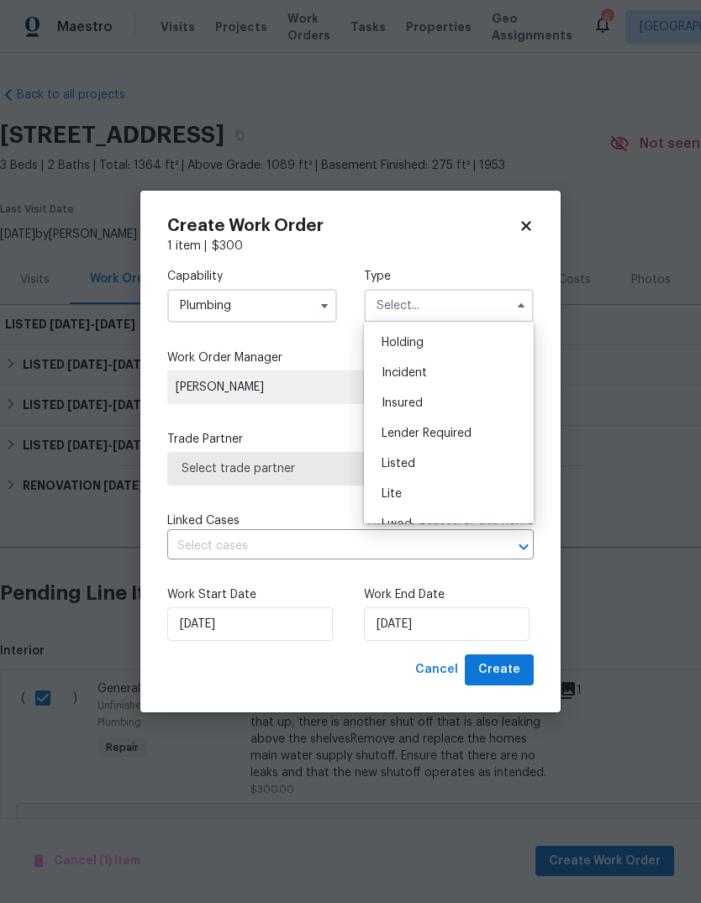
scroll to position [78, 0]
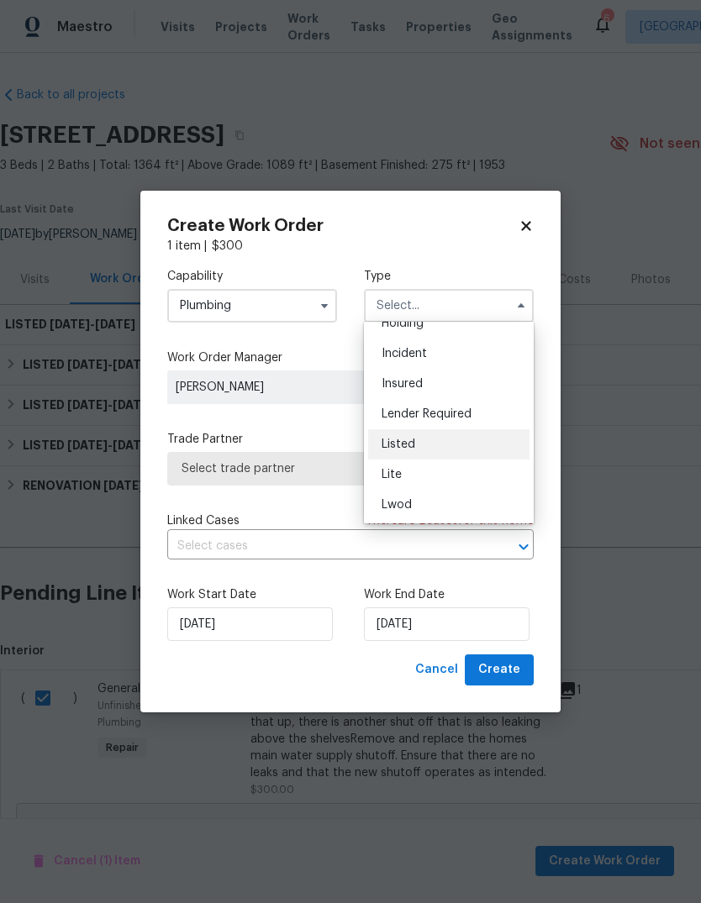
click at [408, 450] on div "Listed" at bounding box center [448, 444] width 161 height 30
type input "Listed"
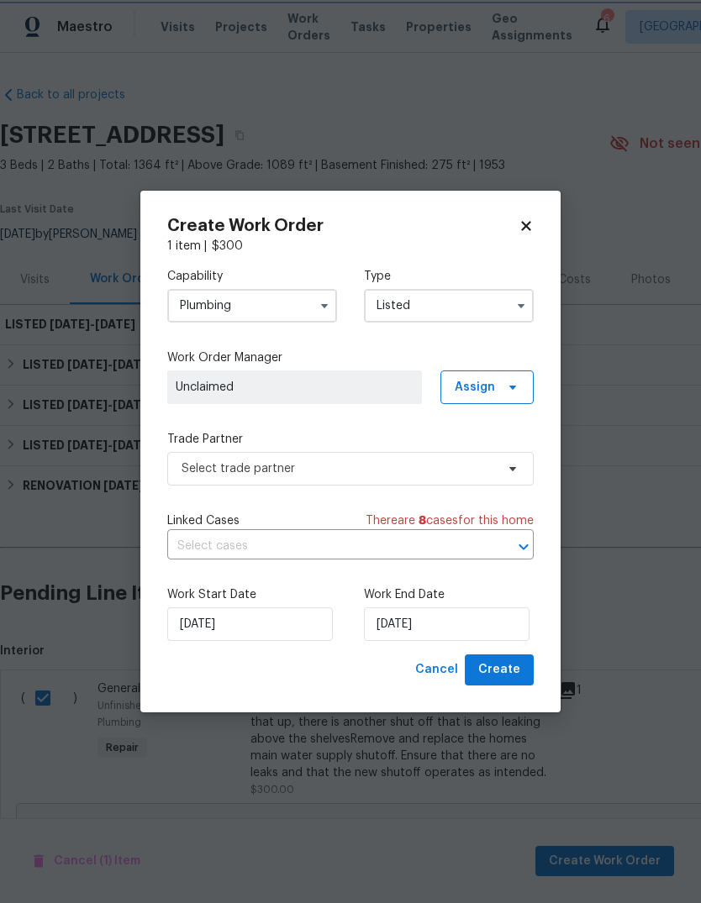
scroll to position [0, 0]
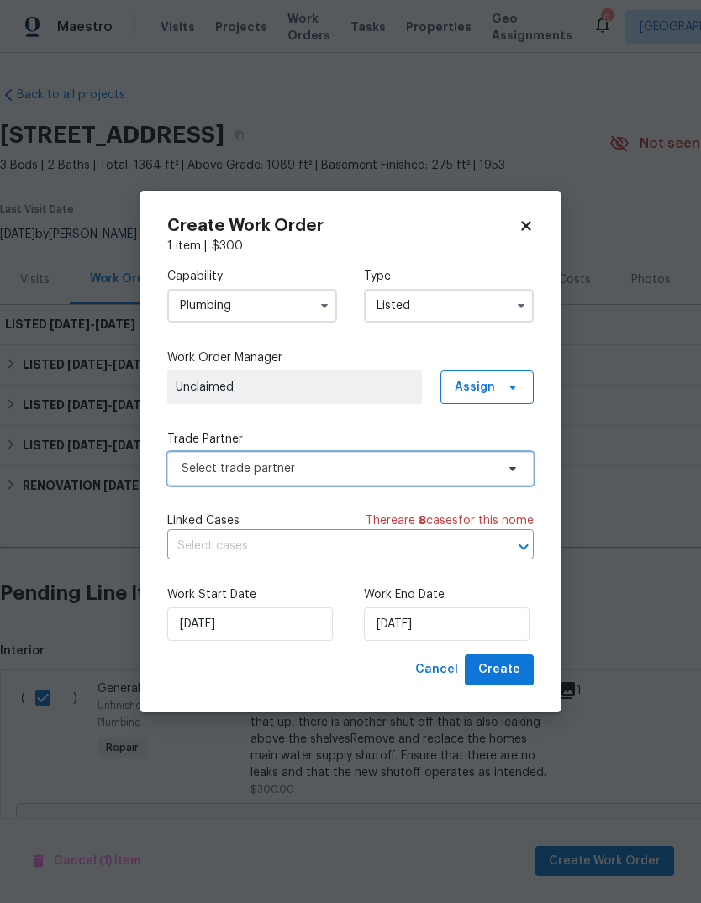
click at [387, 480] on span "Select trade partner" at bounding box center [350, 469] width 366 height 34
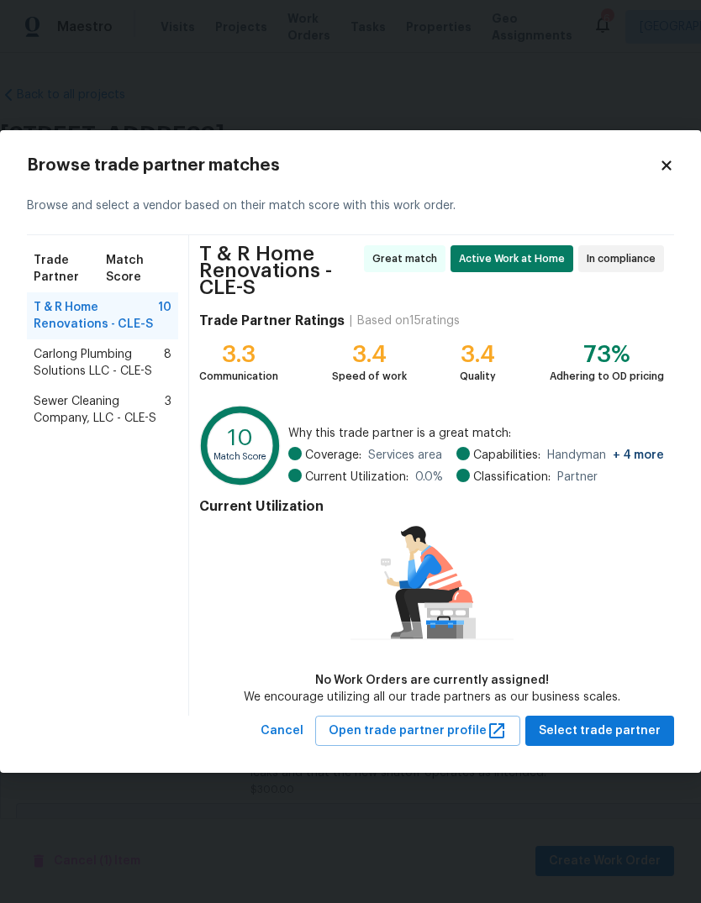
click at [103, 373] on span "Carlong Plumbing Solutions LLC - CLE-S" at bounding box center [99, 363] width 130 height 34
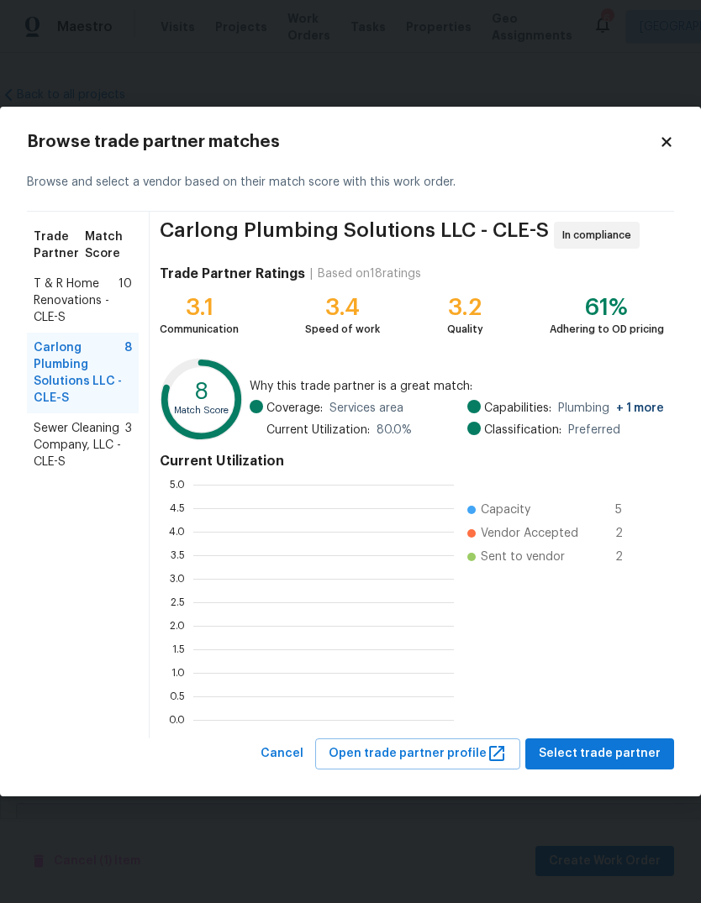
scroll to position [235, 260]
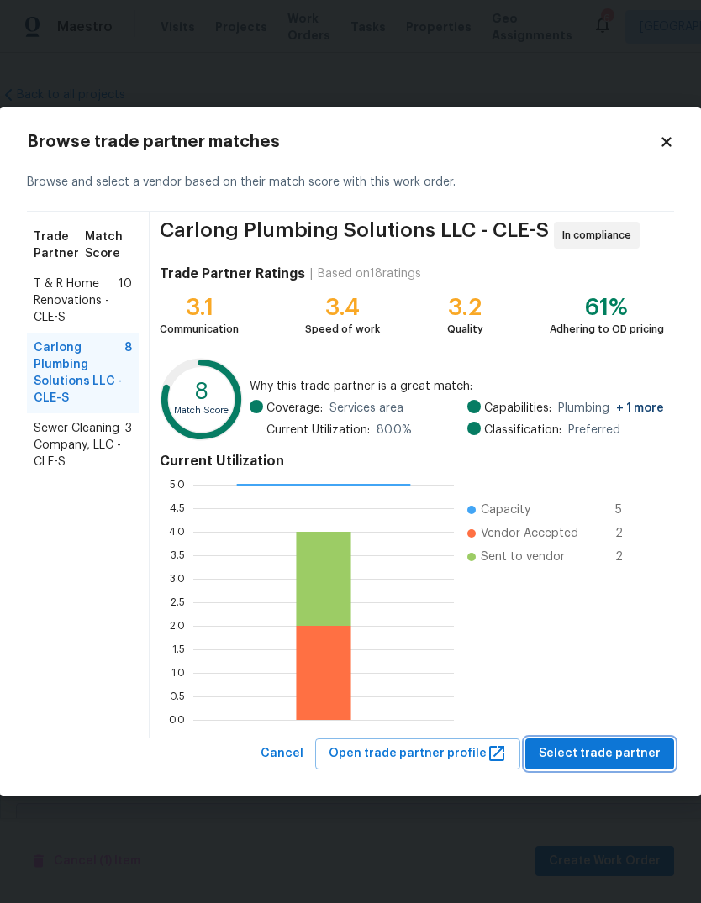
click at [622, 758] on span "Select trade partner" at bounding box center [600, 754] width 122 height 21
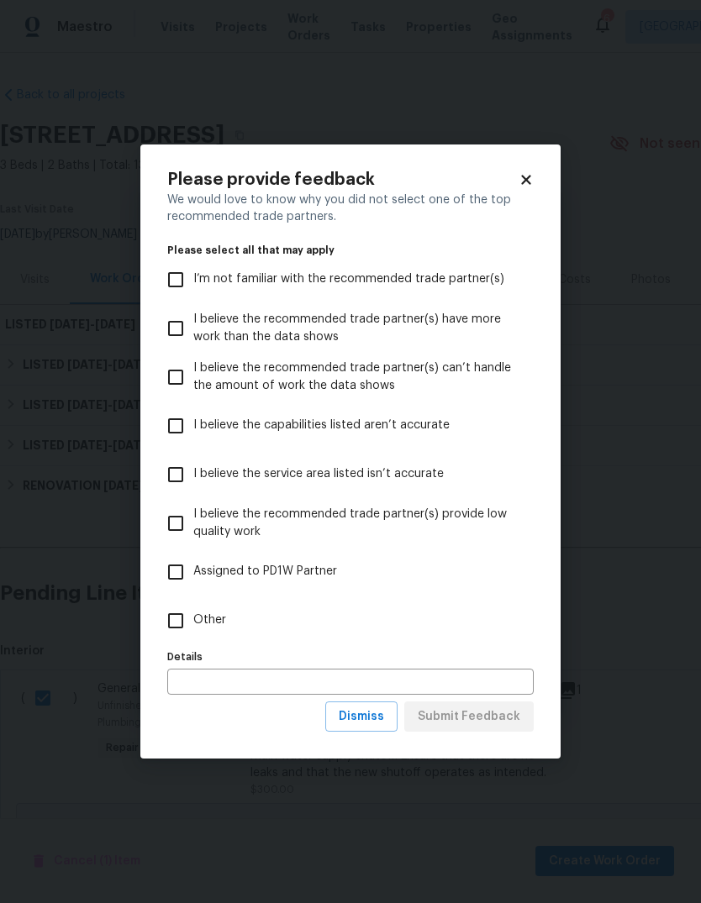
click at [172, 619] on input "Other" at bounding box center [175, 620] width 35 height 35
checkbox input "true"
click at [491, 723] on span "Submit Feedback" at bounding box center [469, 717] width 103 height 21
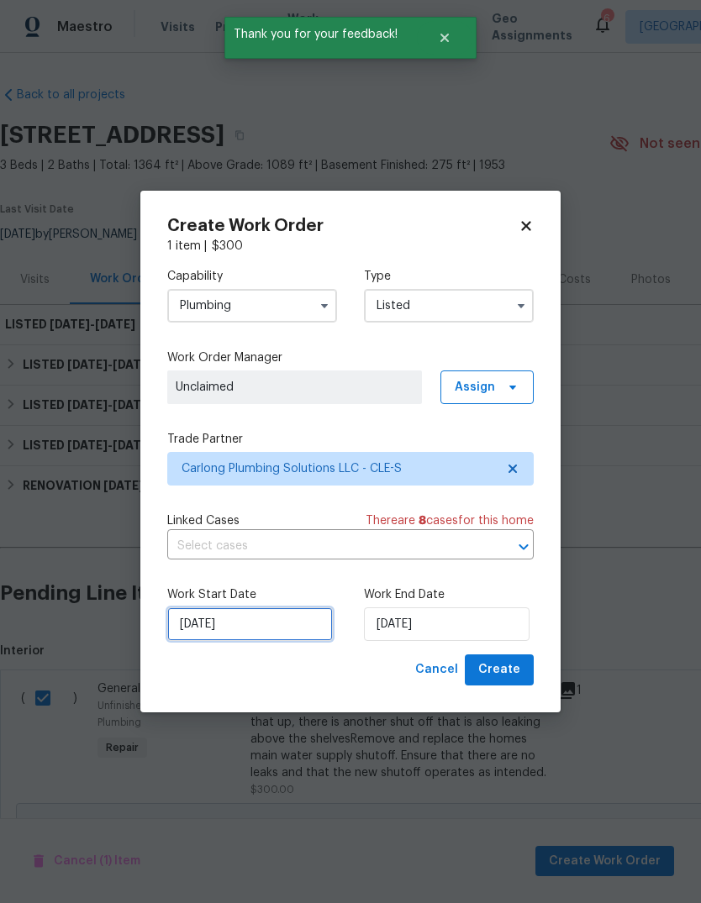
click at [263, 627] on input "[DATE]" at bounding box center [250, 624] width 166 height 34
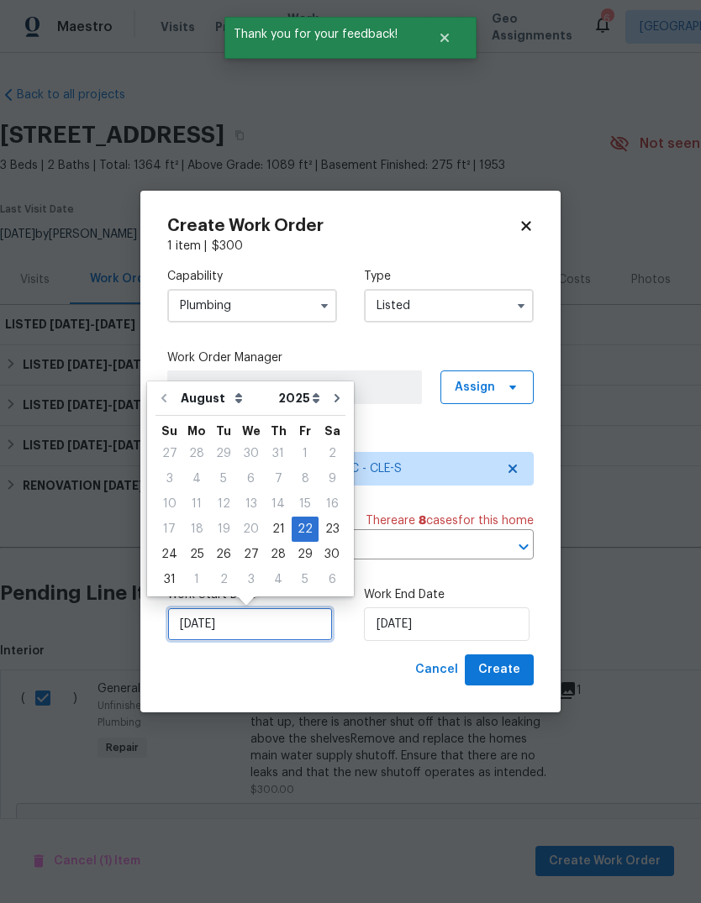
scroll to position [13, 0]
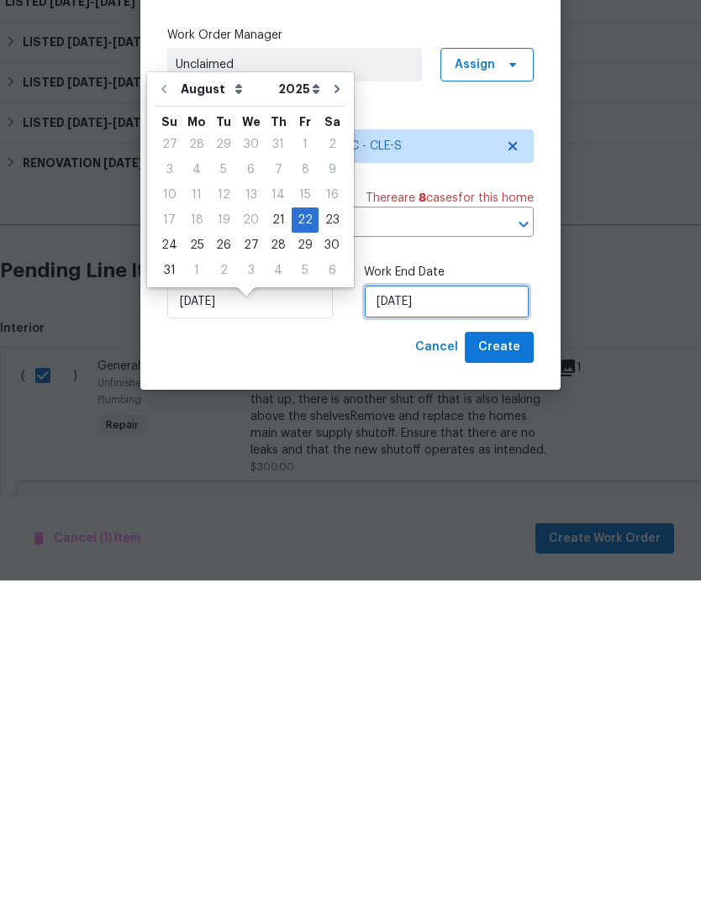
click at [459, 607] on input "[DATE]" at bounding box center [447, 624] width 166 height 34
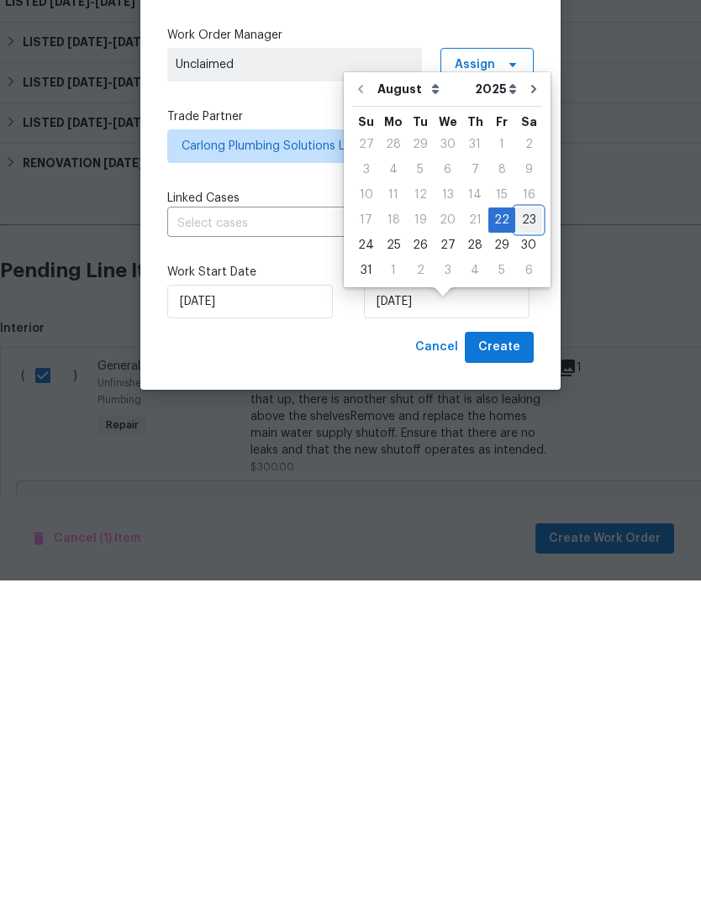
click at [529, 531] on div "23" at bounding box center [528, 543] width 27 height 24
type input "[DATE]"
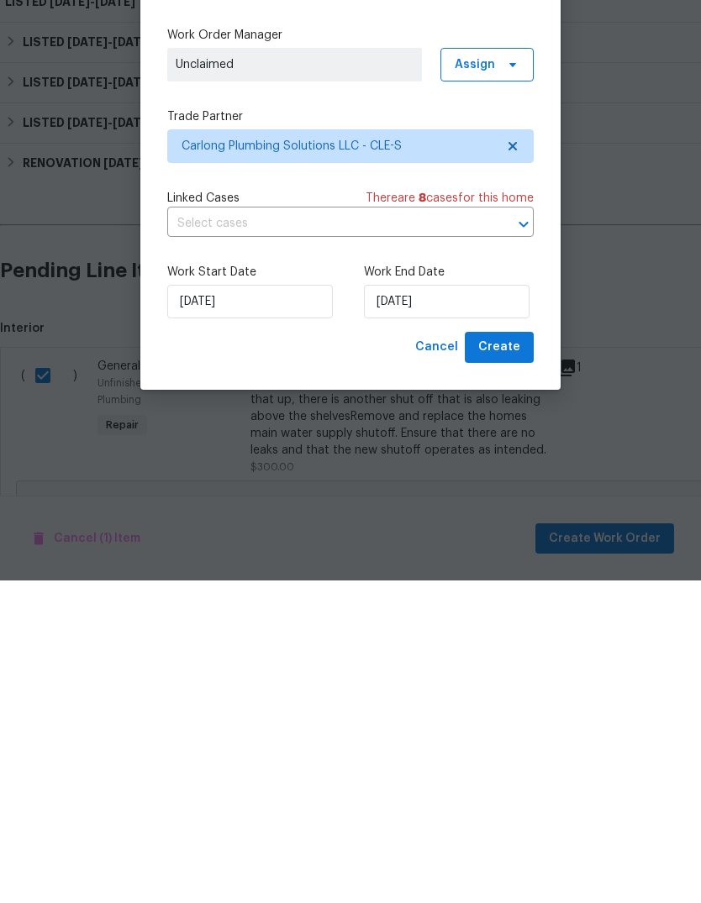
scroll to position [63, 0]
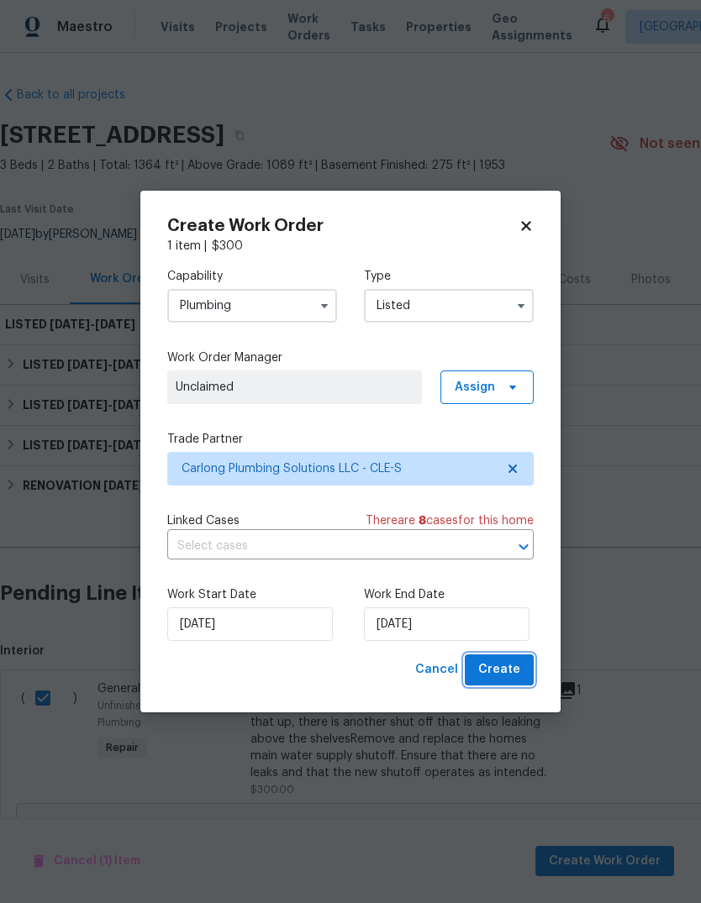
click at [513, 675] on span "Create" at bounding box center [499, 670] width 42 height 21
checkbox input "false"
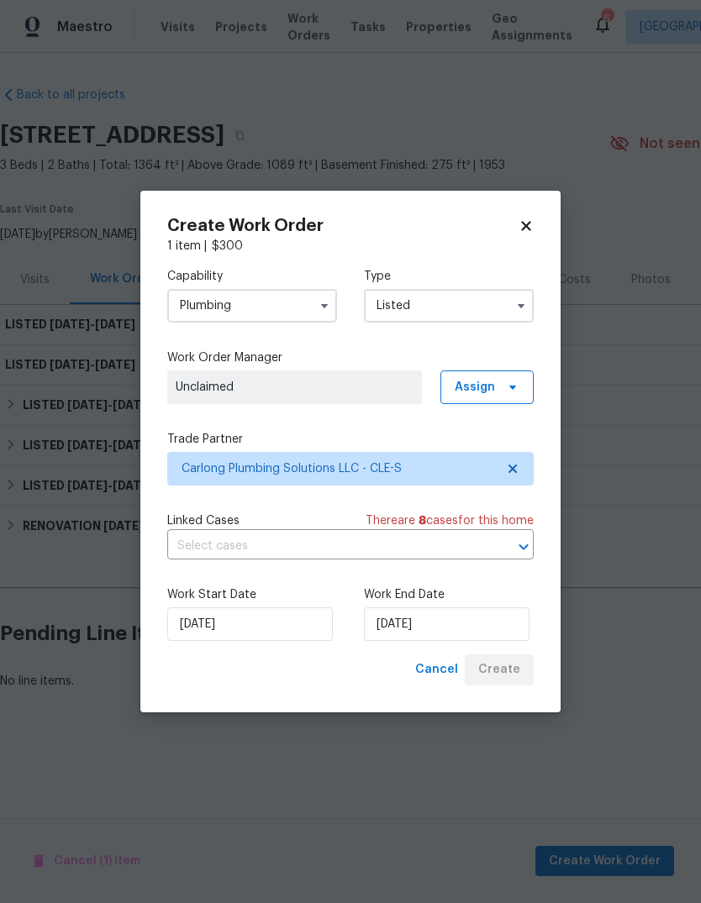
scroll to position [0, 0]
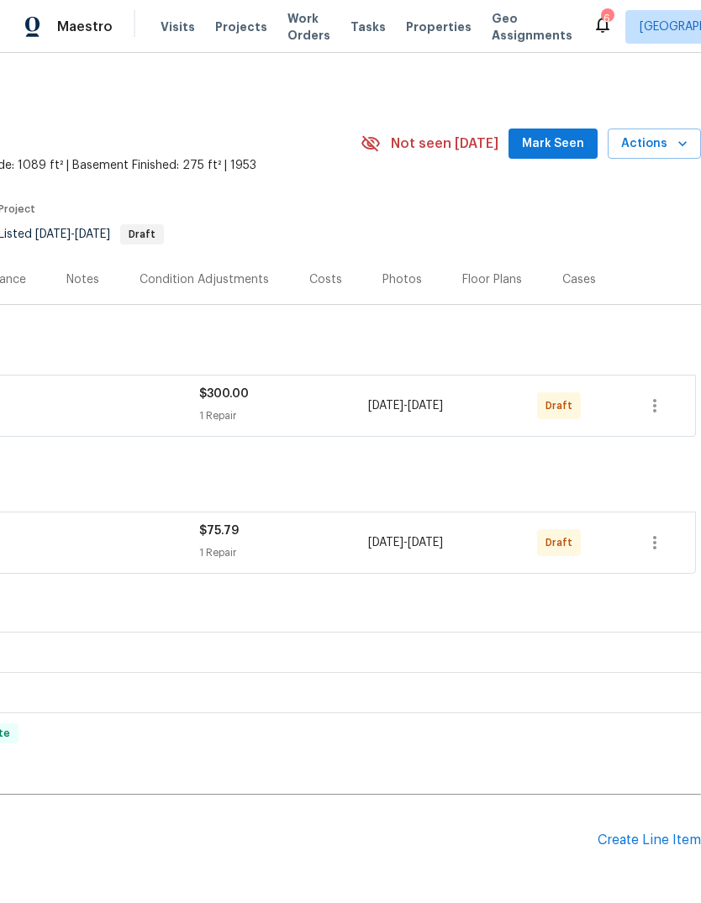
scroll to position [0, 249]
click at [657, 399] on icon "button" at bounding box center [654, 406] width 20 height 20
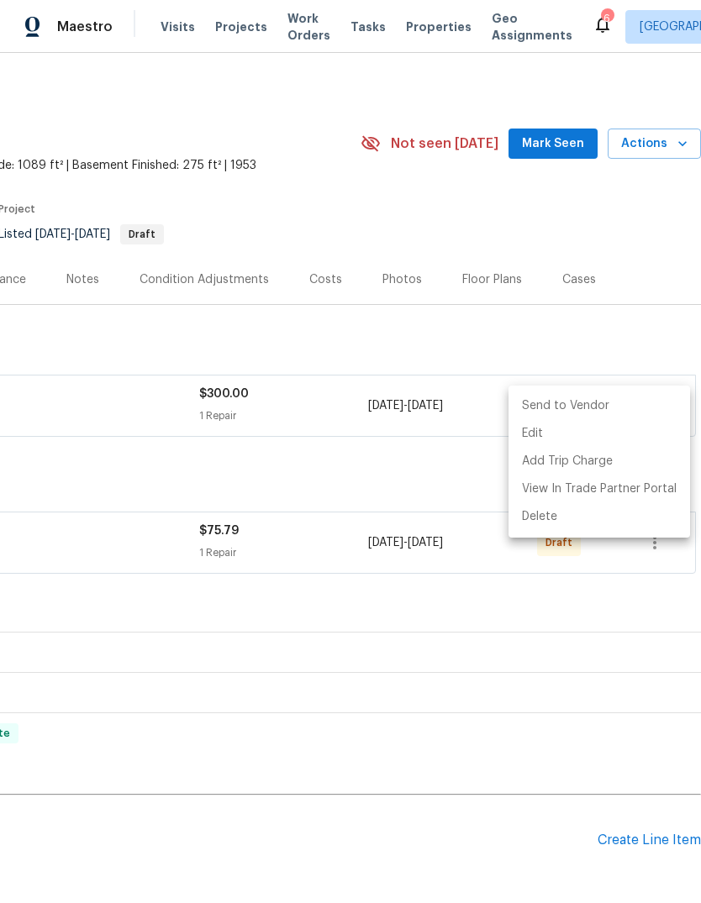
click at [629, 413] on li "Send to Vendor" at bounding box center [598, 406] width 181 height 28
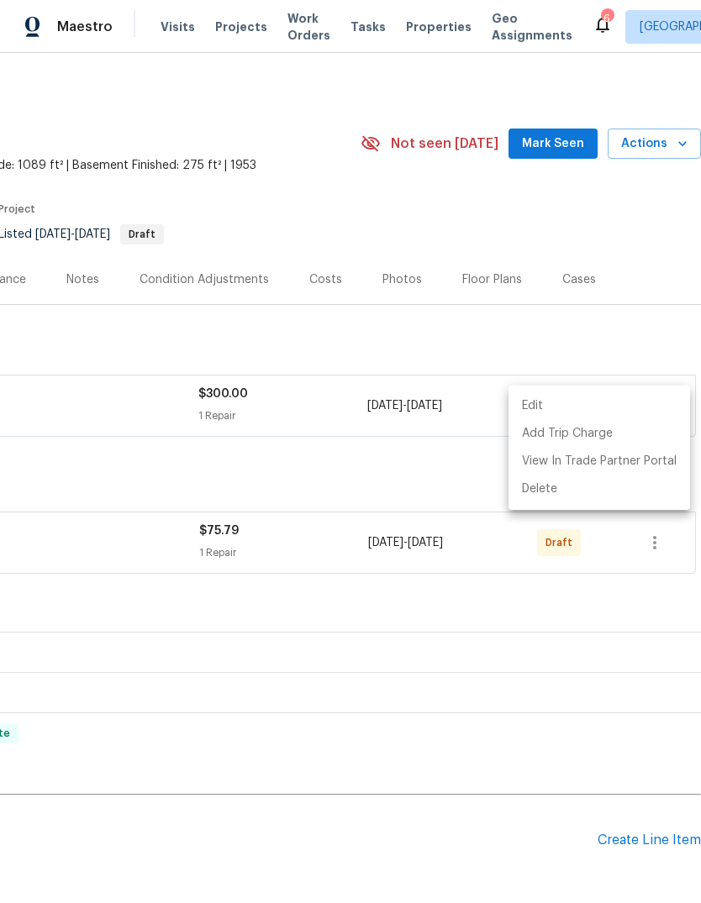
click at [658, 544] on div at bounding box center [350, 451] width 701 height 903
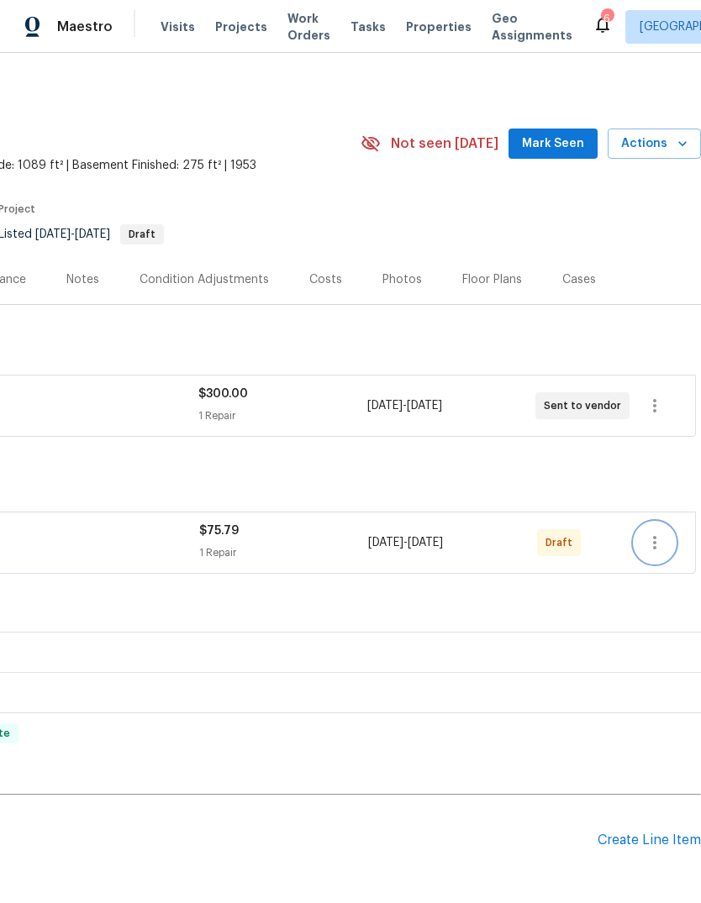
click at [660, 543] on icon "button" at bounding box center [654, 543] width 20 height 20
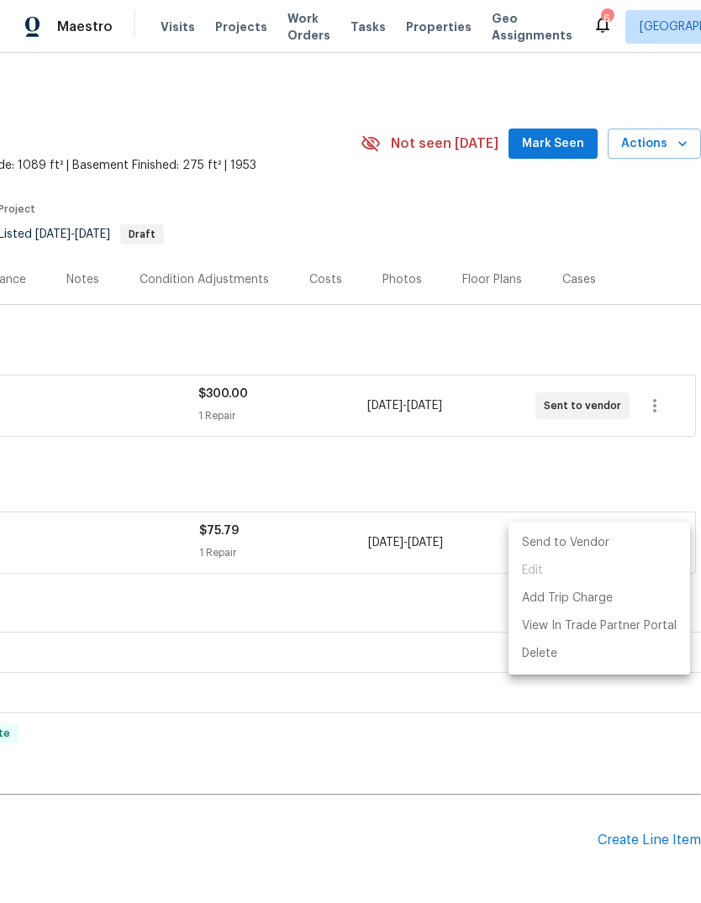
click at [627, 539] on li "Send to Vendor" at bounding box center [598, 543] width 181 height 28
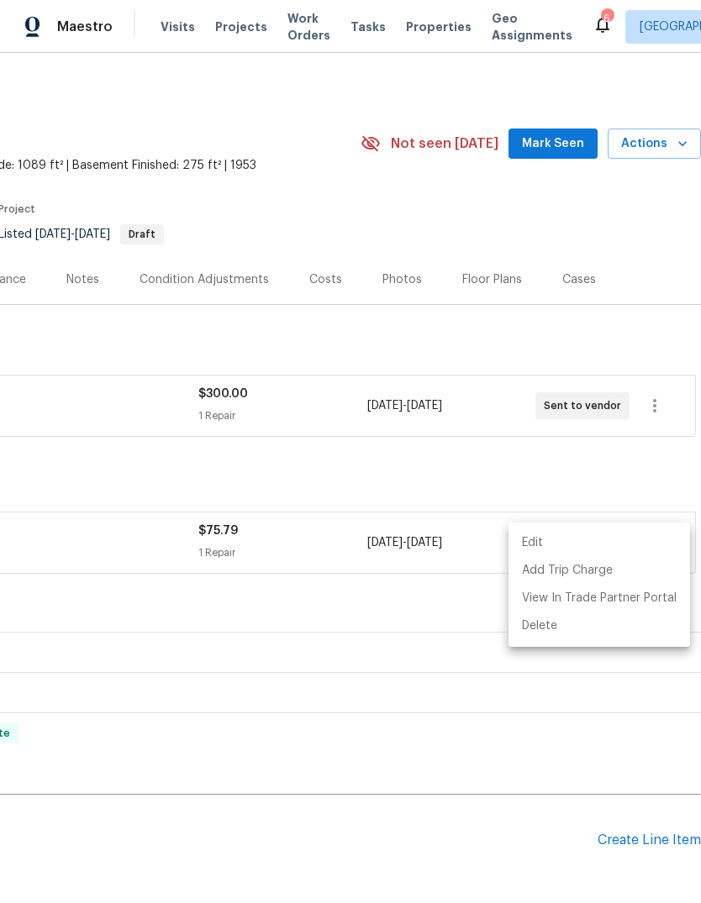
click at [463, 326] on div at bounding box center [350, 451] width 701 height 903
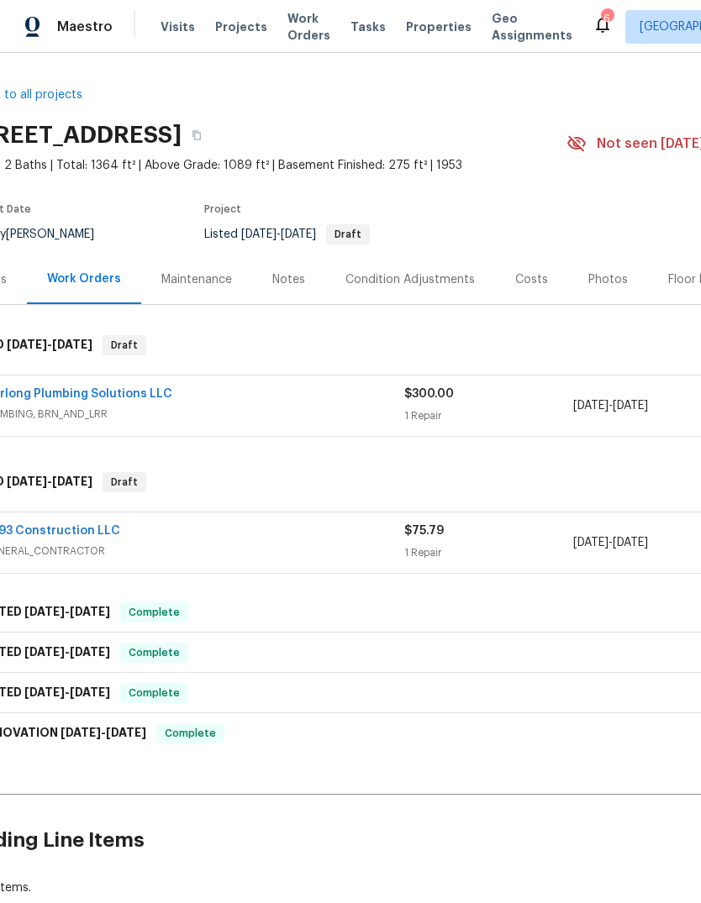
scroll to position [0, 39]
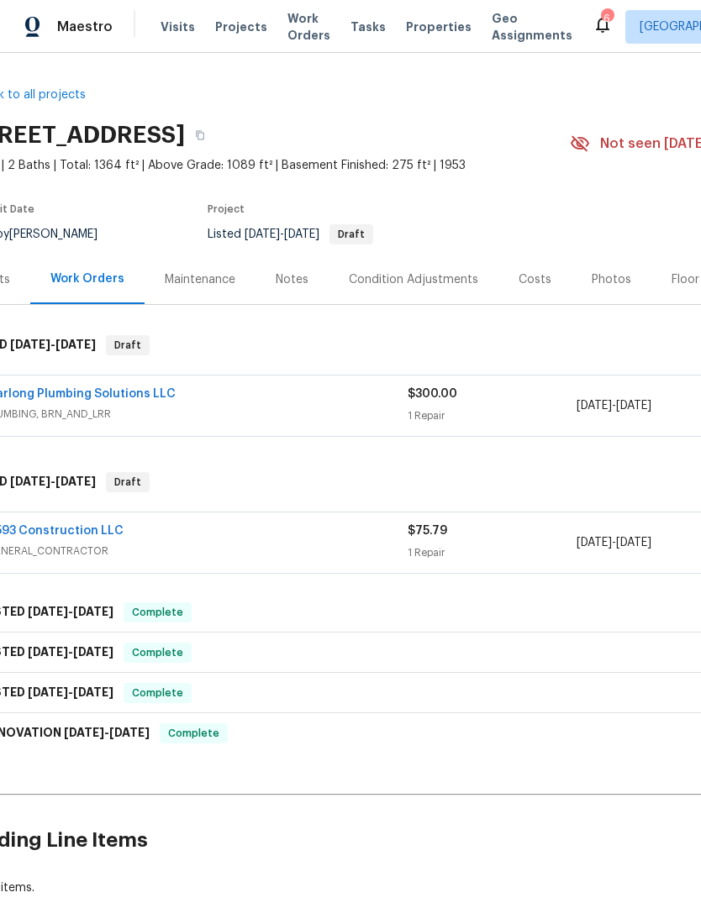
click at [286, 281] on div "Notes" at bounding box center [292, 279] width 33 height 17
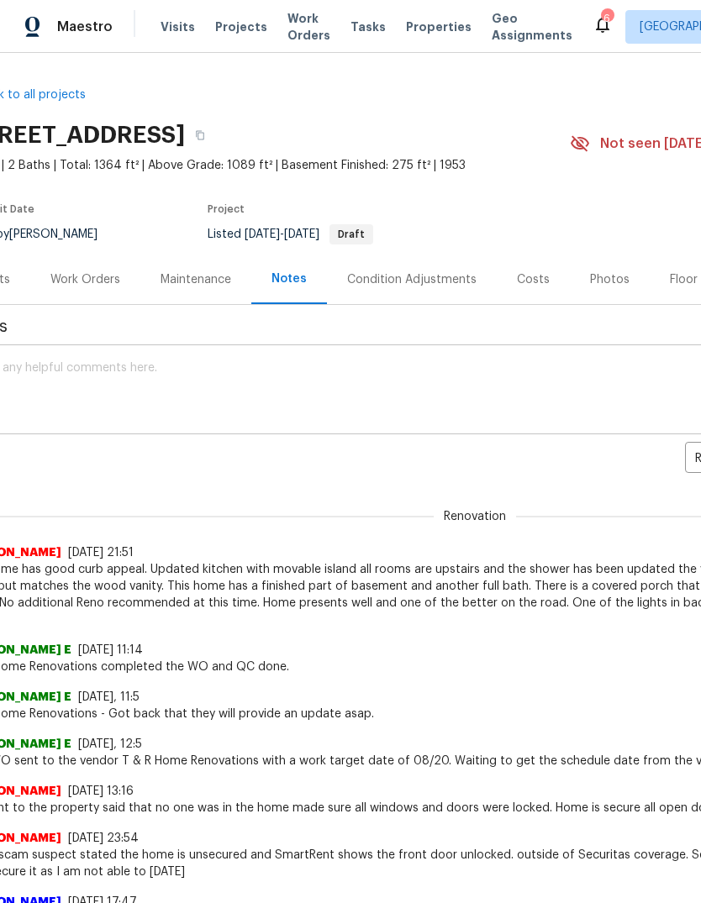
click at [47, 387] on textarea at bounding box center [435, 391] width 929 height 59
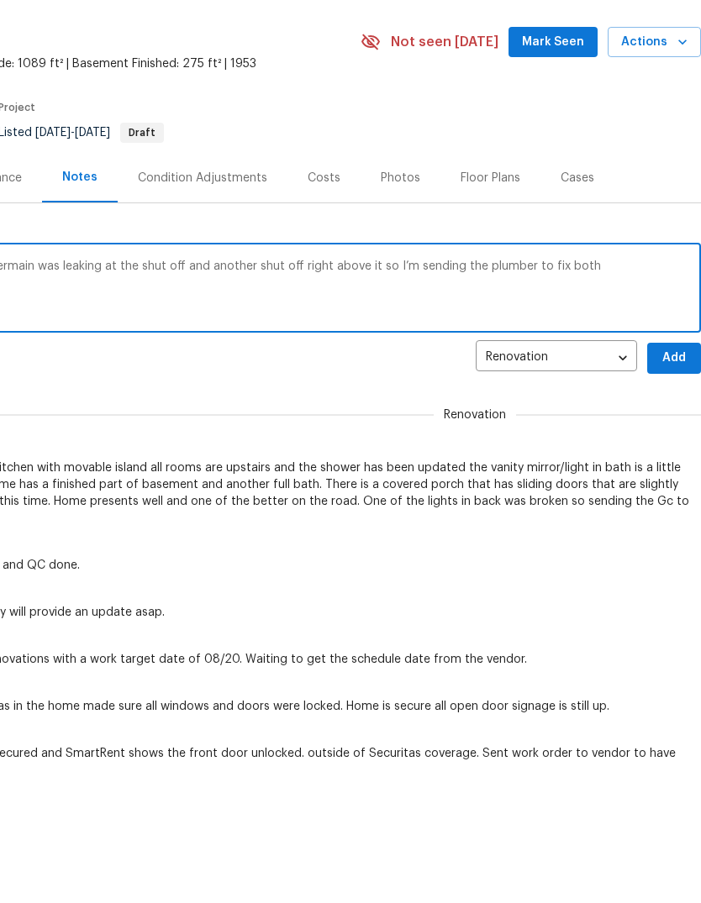
scroll to position [0, 249]
type textarea "During the lids visit, I noticed that the Watermain was leaking at the shut off…"
click at [672, 450] on span "Add" at bounding box center [673, 460] width 27 height 21
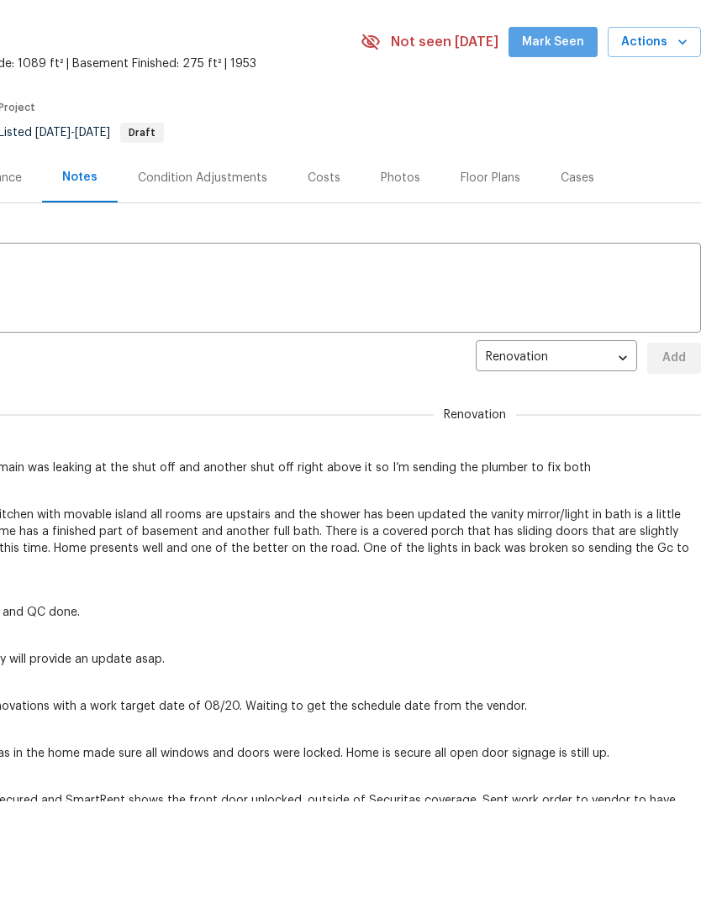
click at [562, 30] on button "Mark Seen" at bounding box center [552, 42] width 89 height 31
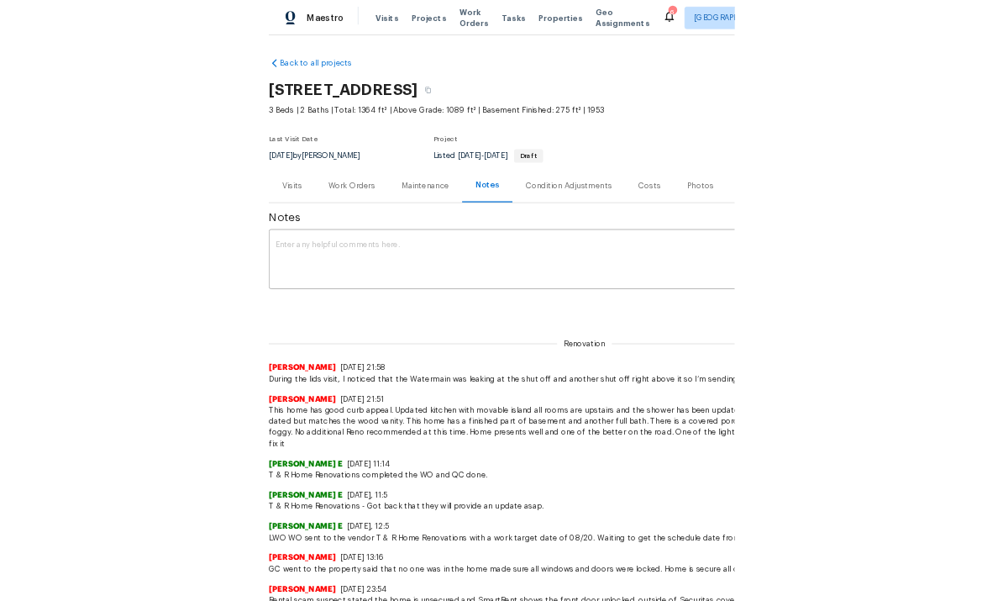
scroll to position [0, 0]
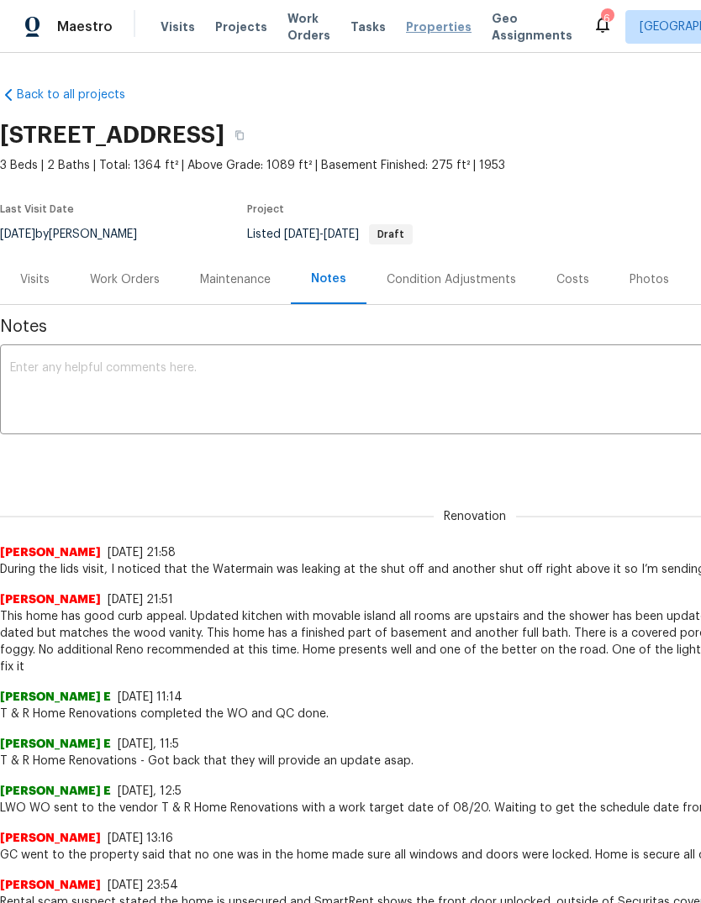
click at [414, 33] on span "Properties" at bounding box center [439, 26] width 66 height 17
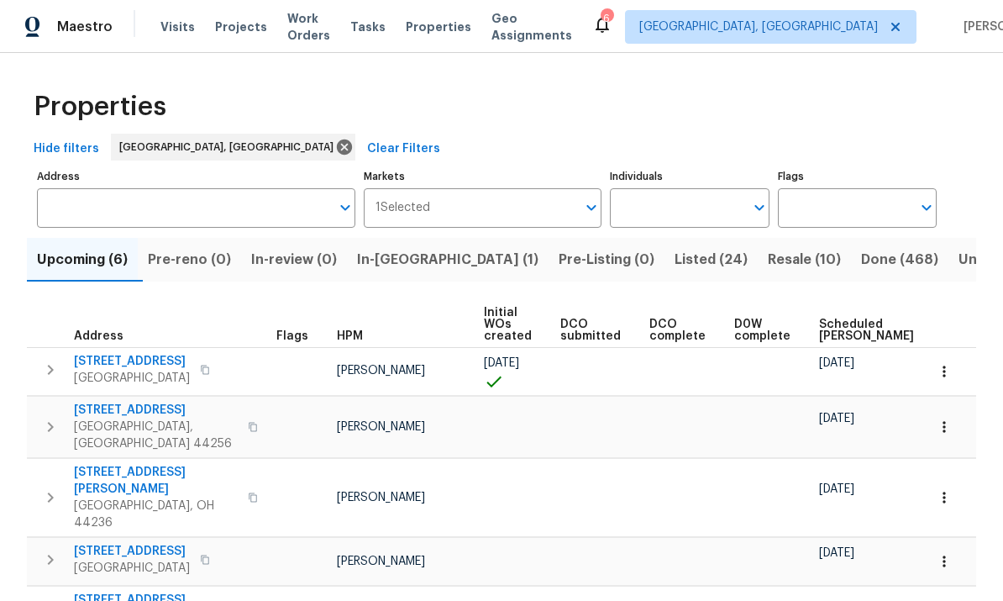
click at [700, 326] on span "Scheduled COE" at bounding box center [866, 330] width 95 height 24
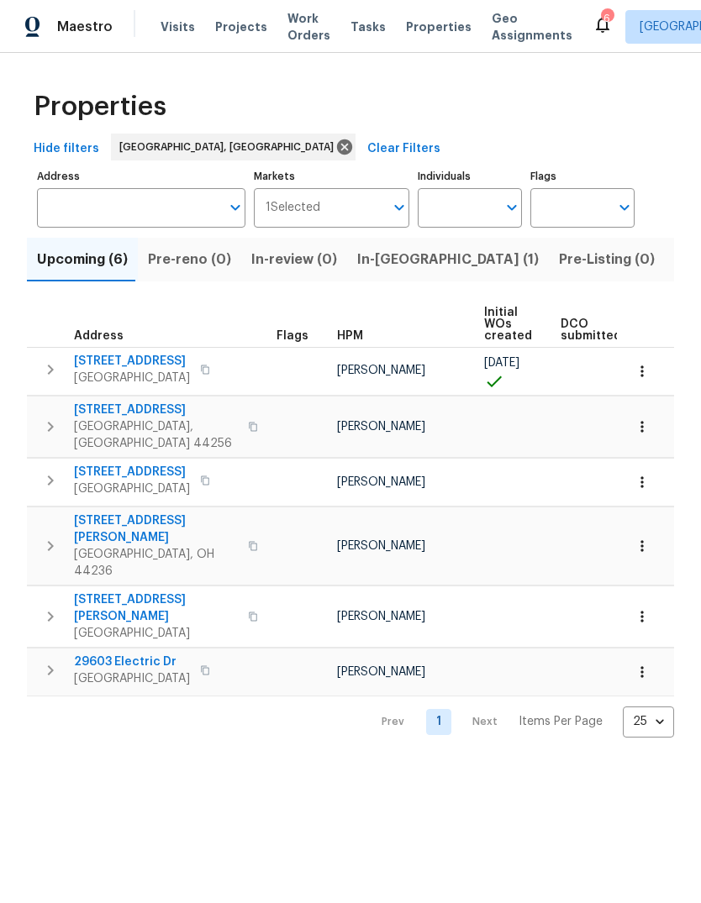
click at [393, 765] on html "Maestro Visits Projects Work Orders Tasks Properties Geo Assignments 6 Clevelan…" at bounding box center [350, 382] width 701 height 765
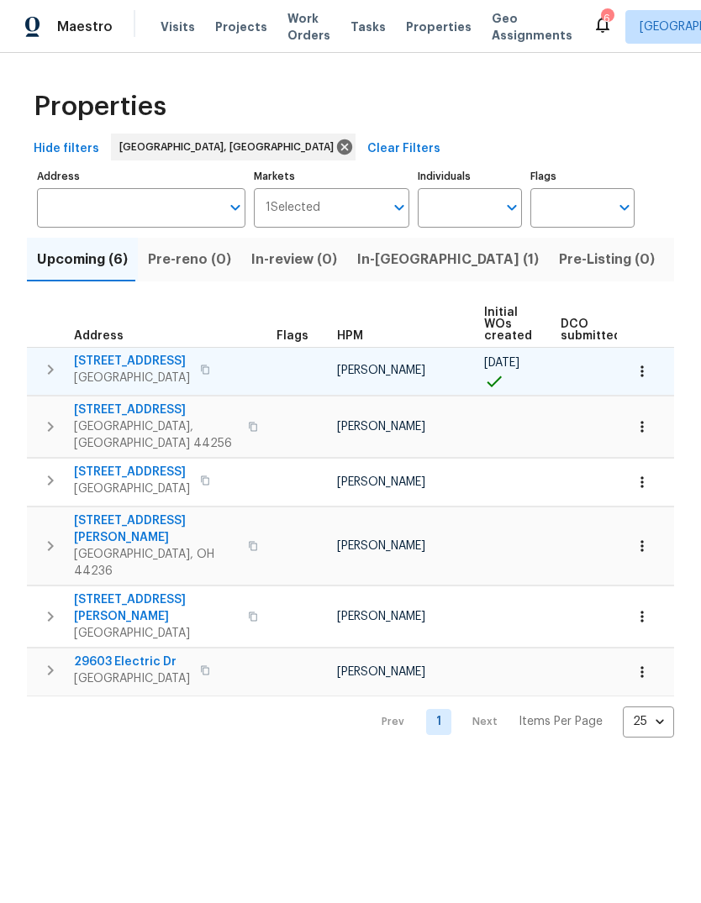
click at [282, 368] on td at bounding box center [300, 371] width 60 height 48
click at [215, 371] on button "button" at bounding box center [205, 370] width 20 height 24
click at [210, 372] on icon "button" at bounding box center [205, 370] width 10 height 10
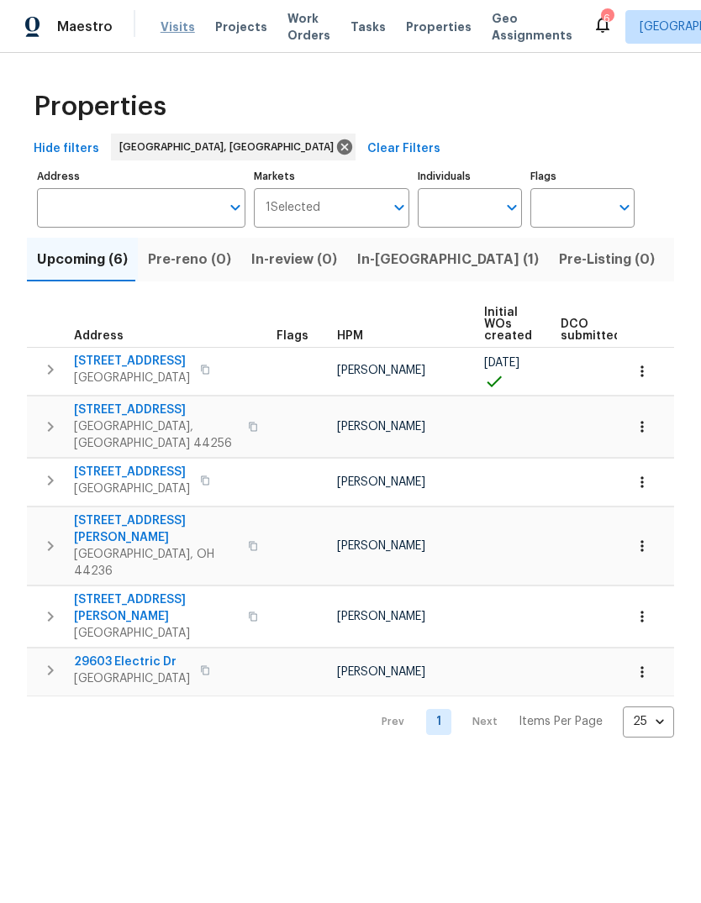
click at [171, 34] on span "Visits" at bounding box center [177, 26] width 34 height 17
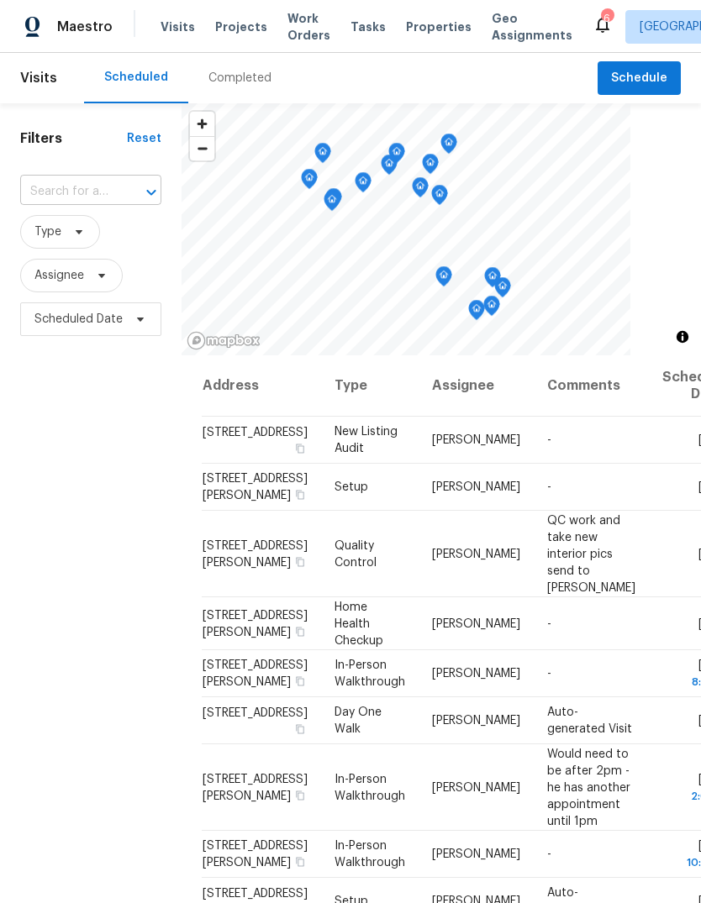
click at [100, 191] on input "text" at bounding box center [67, 192] width 94 height 26
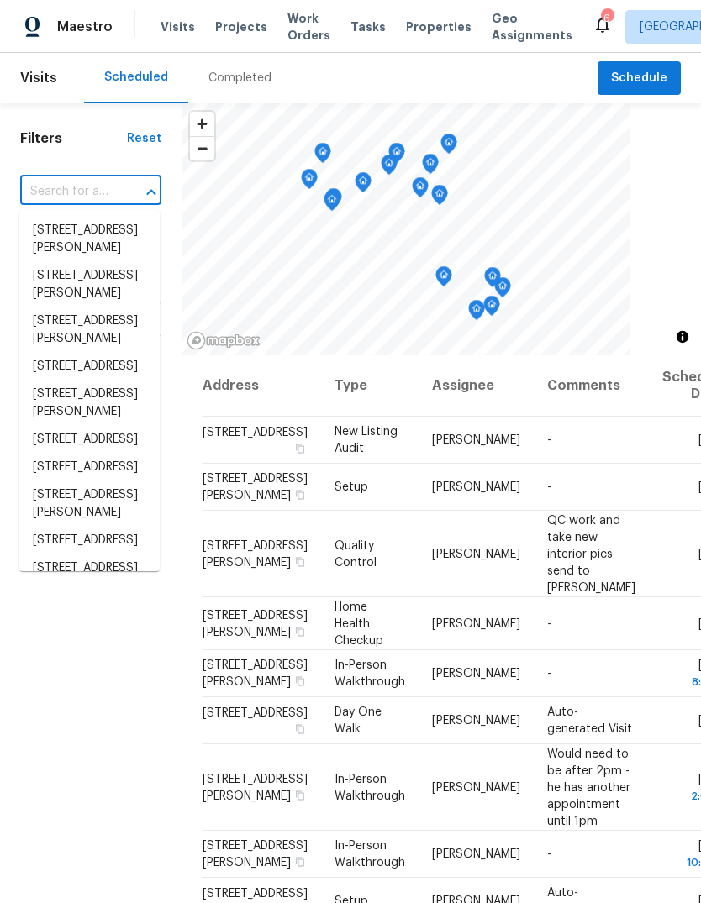
paste input "970 Morningview Ave Akron OH 44305"
type input "970 Morningview Ave Akron OH 44305"
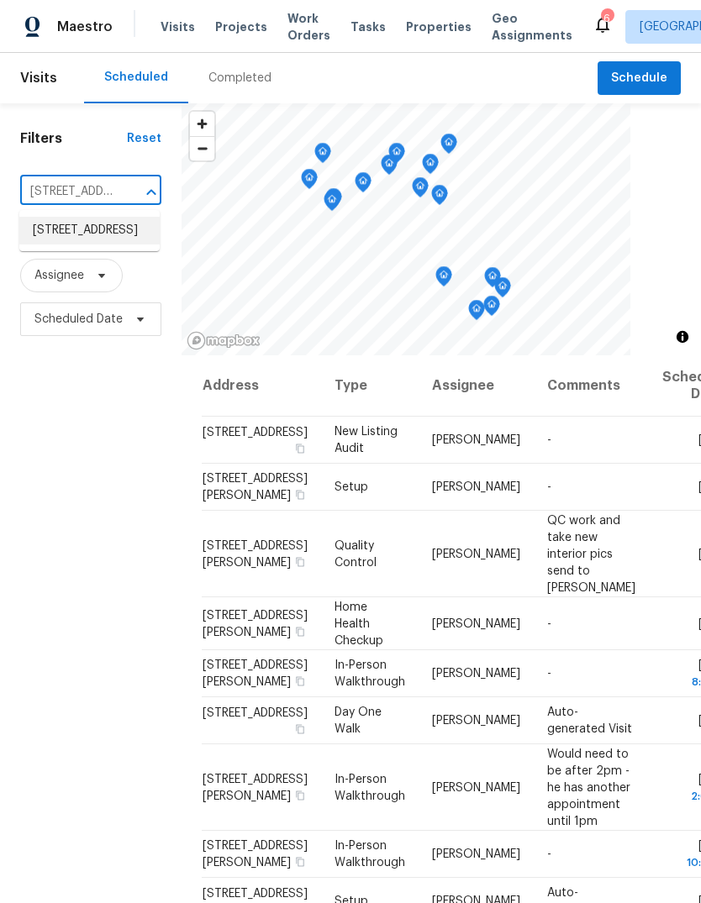
click at [75, 245] on li "970 Morningview Ave, Akron, OH 44305" at bounding box center [89, 231] width 140 height 28
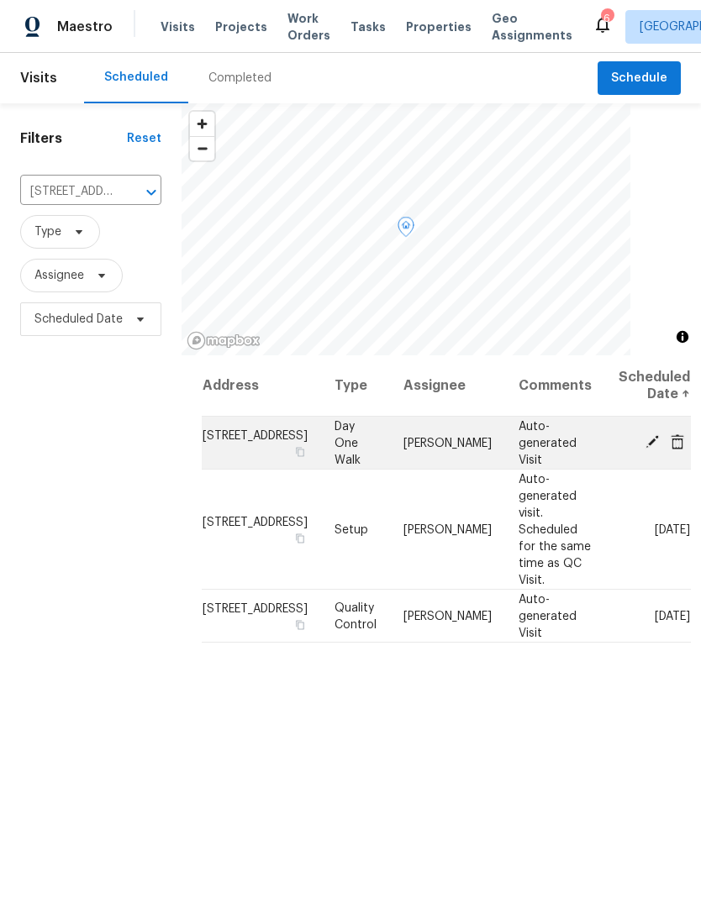
click at [644, 450] on icon at bounding box center [651, 441] width 15 height 15
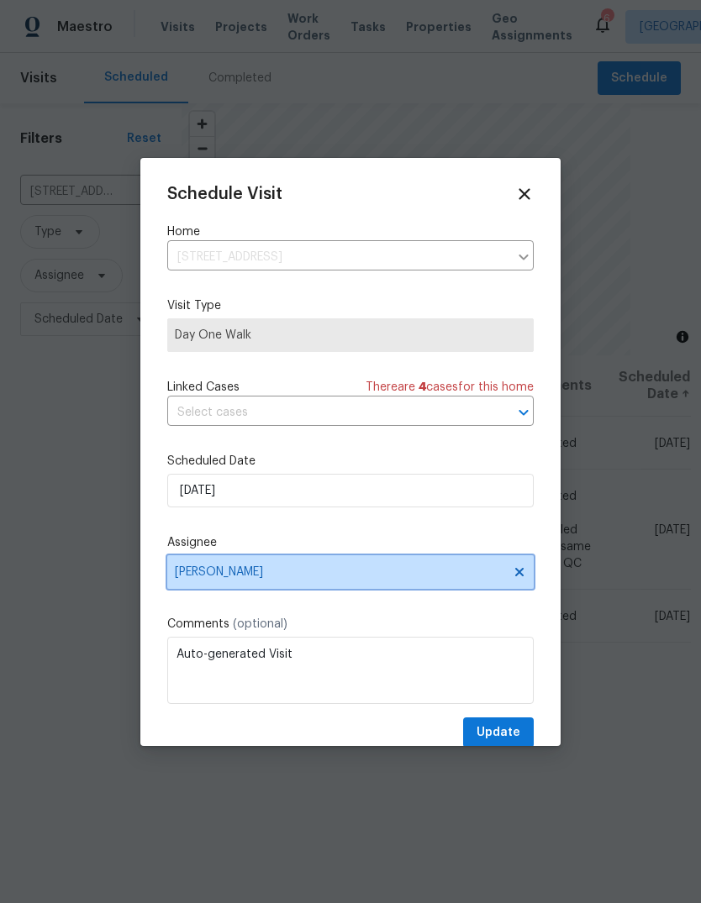
click at [309, 571] on span "Marissa Casias" at bounding box center [339, 571] width 329 height 13
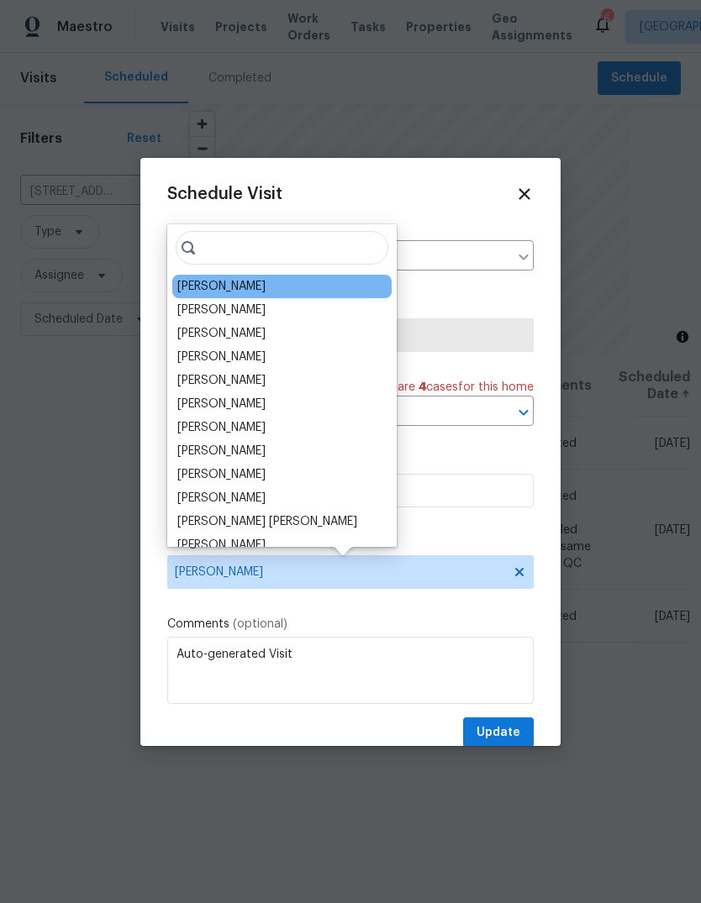
click at [259, 281] on div "[PERSON_NAME]" at bounding box center [221, 286] width 88 height 17
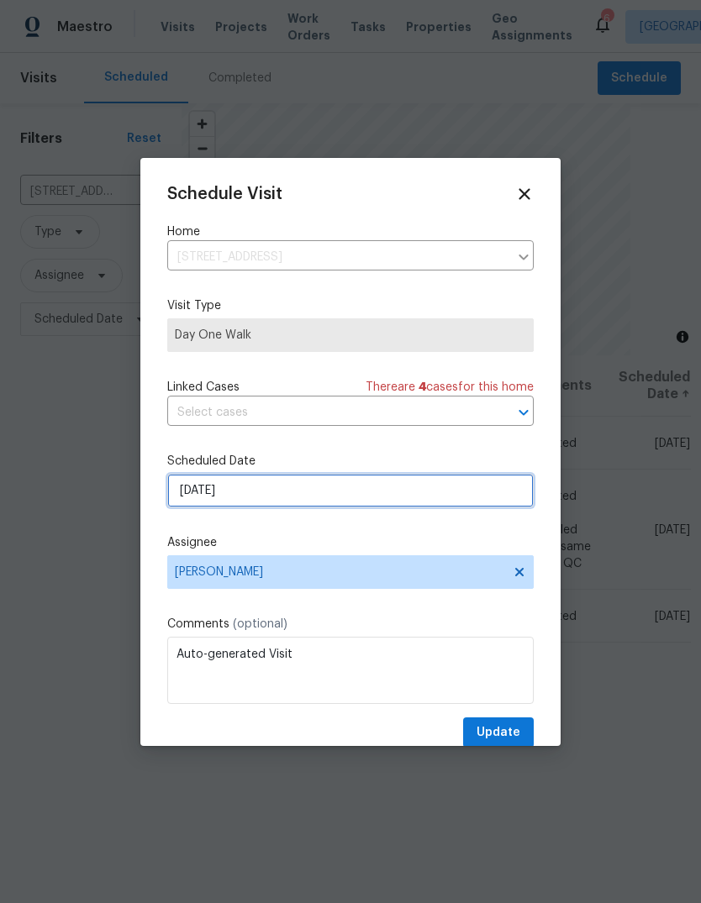
click at [339, 496] on input "8/25/2025" at bounding box center [350, 491] width 366 height 34
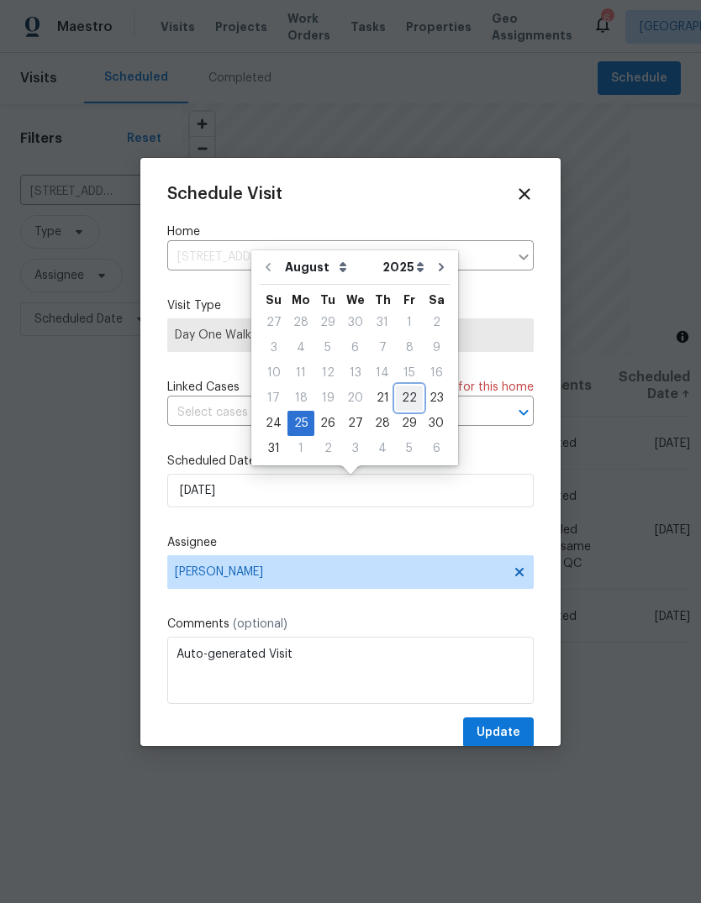
click at [399, 395] on div "22" at bounding box center [409, 399] width 27 height 24
type input "[DATE]"
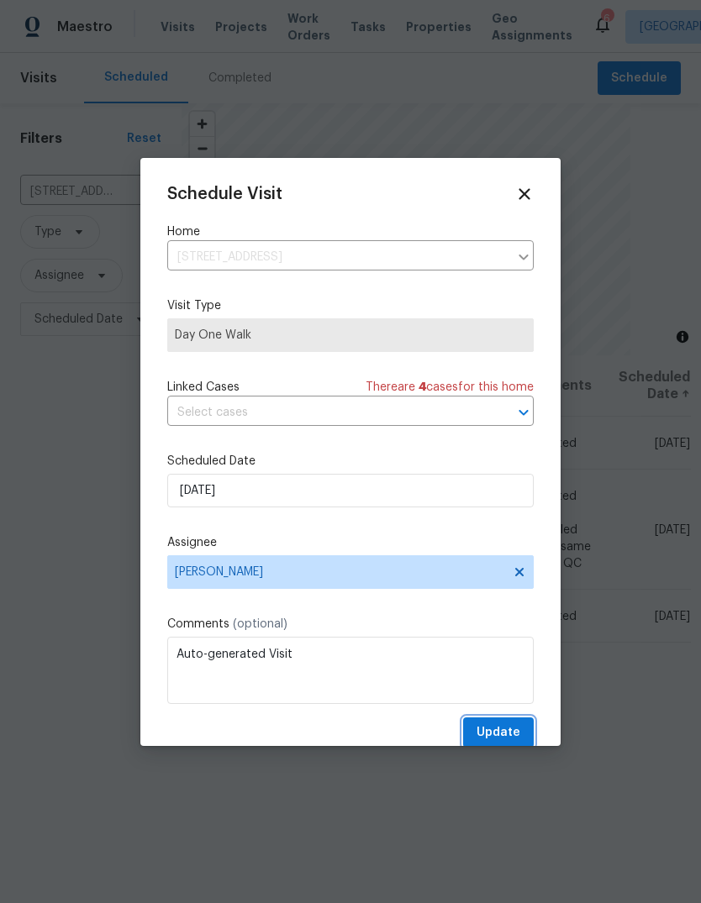
click at [502, 739] on span "Update" at bounding box center [498, 733] width 44 height 21
